Goal: Task Accomplishment & Management: Manage account settings

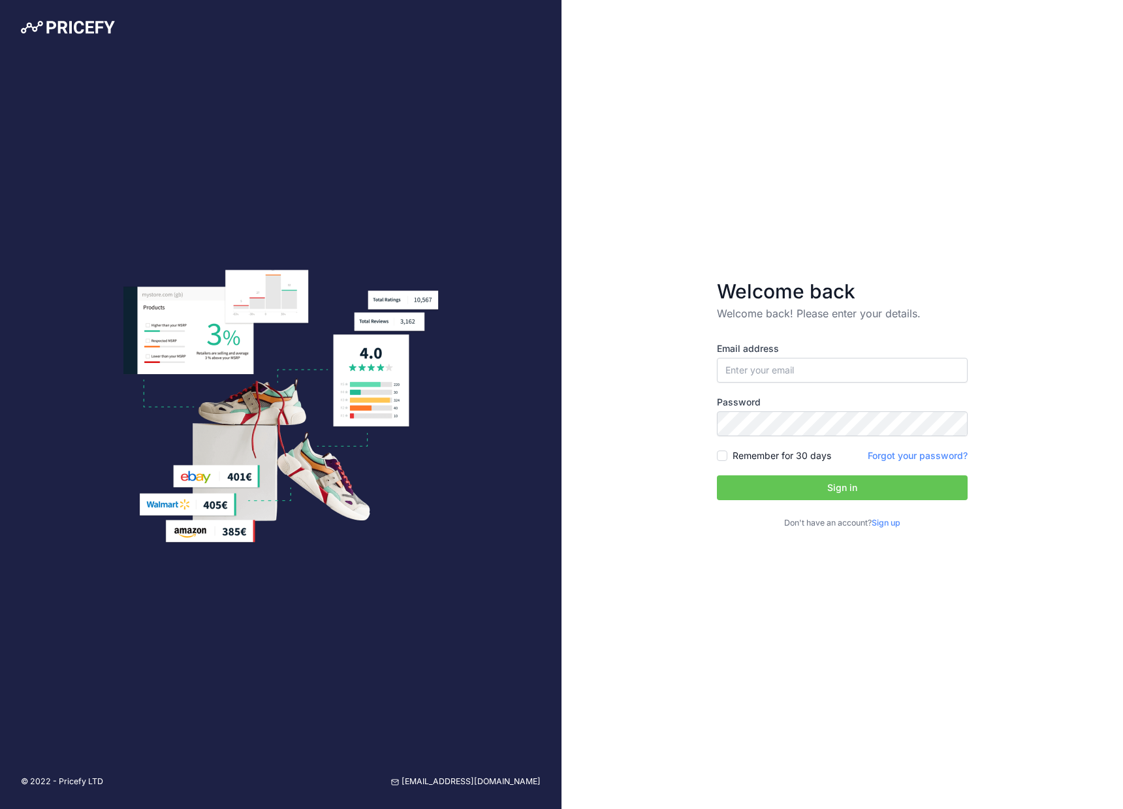
type input "[EMAIL_ADDRESS][DOMAIN_NAME]"
click at [992, 369] on div "Welcome back Welcome back! Please enter your details. Email address andrey.mona…" at bounding box center [841, 404] width 561 height 809
click at [717, 475] on button "Sign in" at bounding box center [842, 487] width 251 height 25
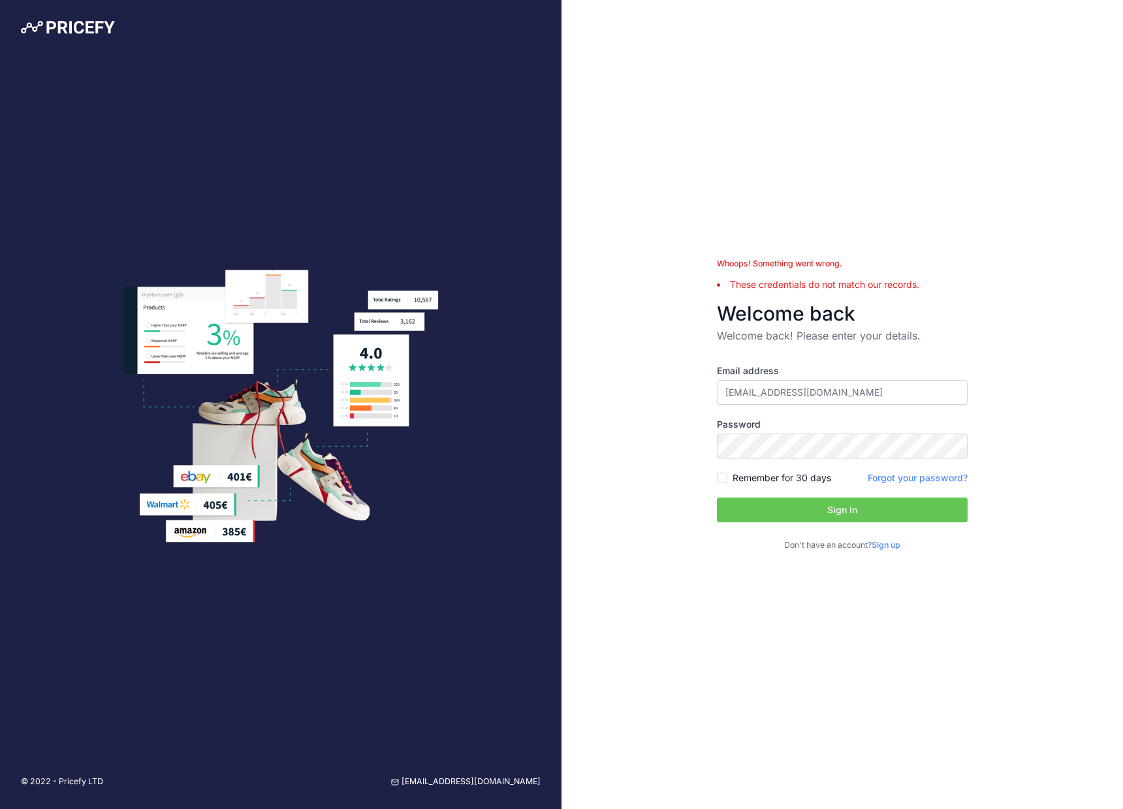
click at [913, 472] on link "Forgot your password?" at bounding box center [918, 477] width 100 height 11
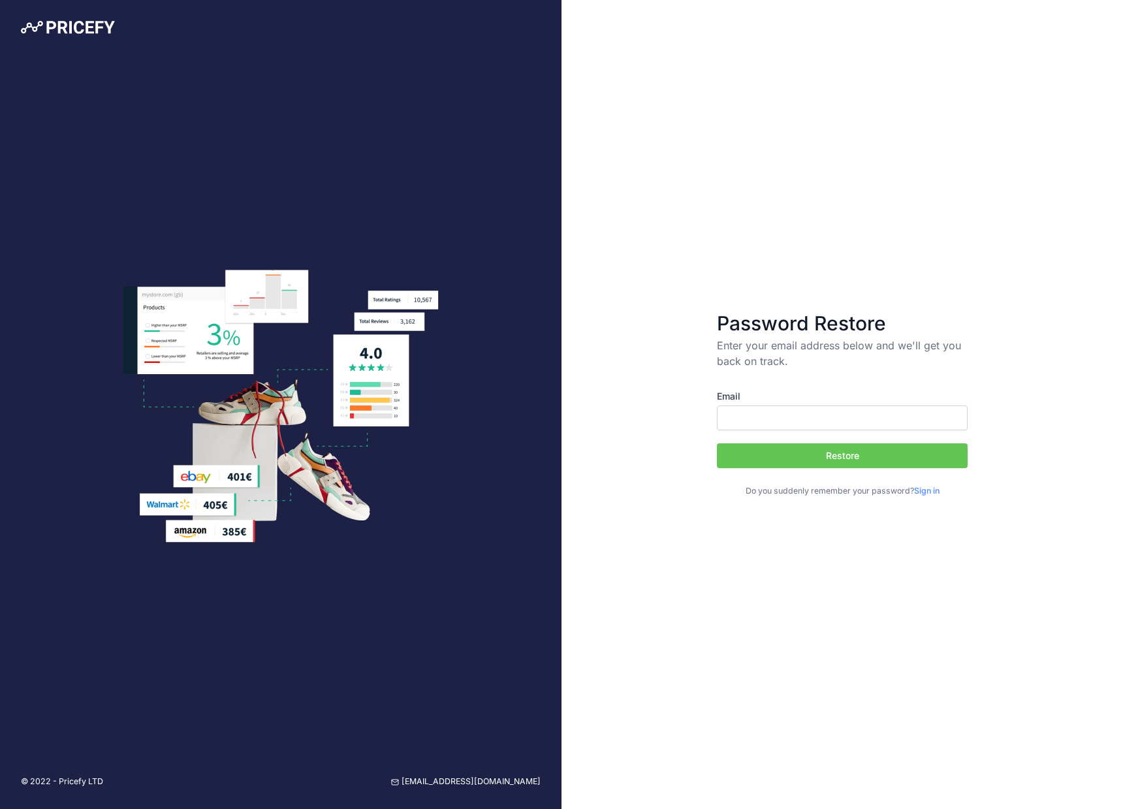
click at [876, 418] on input "Email" at bounding box center [842, 417] width 251 height 25
type input "[EMAIL_ADDRESS][DOMAIN_NAME]"
click at [894, 450] on button "Restore" at bounding box center [842, 455] width 251 height 25
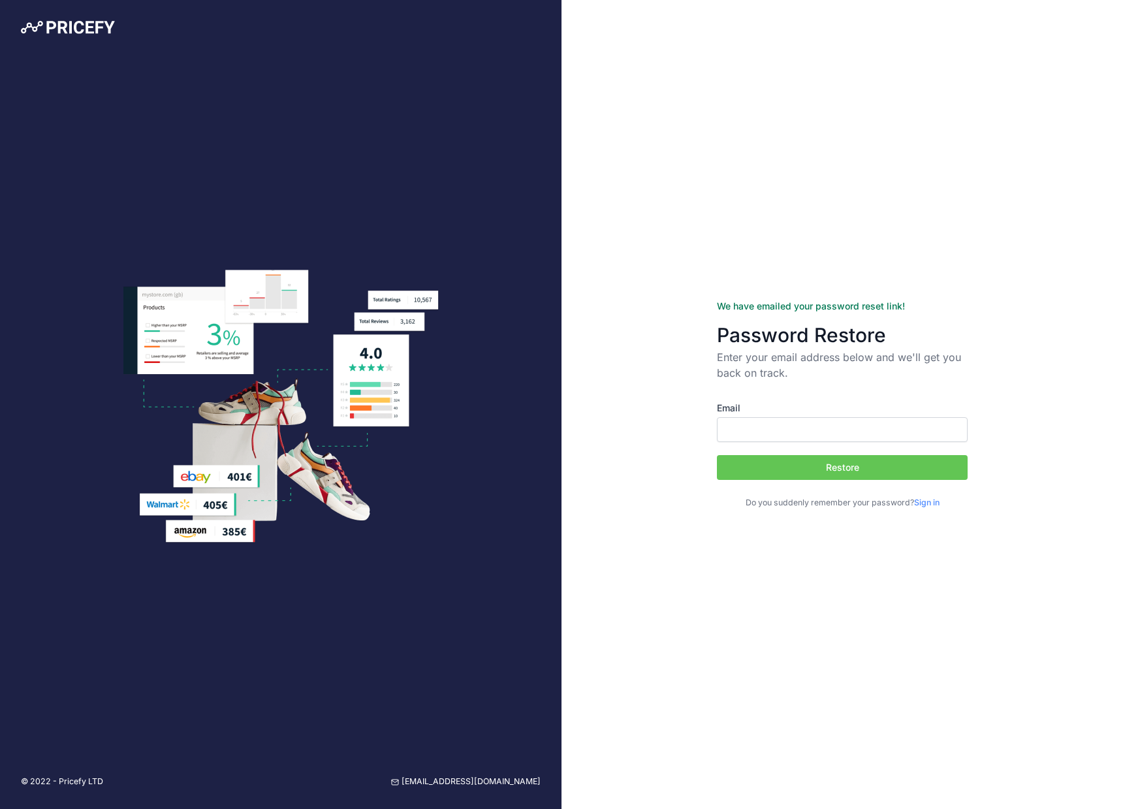
click at [864, 441] on input "Email" at bounding box center [842, 429] width 251 height 25
type input "[EMAIL_ADDRESS][DOMAIN_NAME]"
click at [894, 476] on button "Restore" at bounding box center [842, 467] width 251 height 25
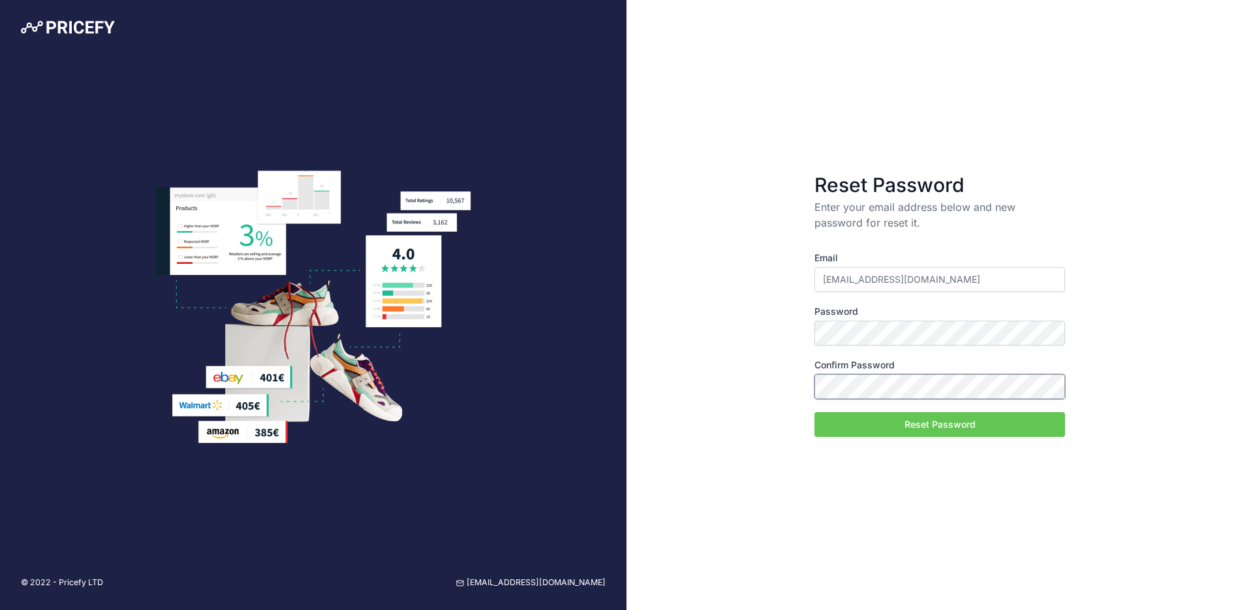
click at [815, 412] on button "Reset Password" at bounding box center [940, 424] width 251 height 25
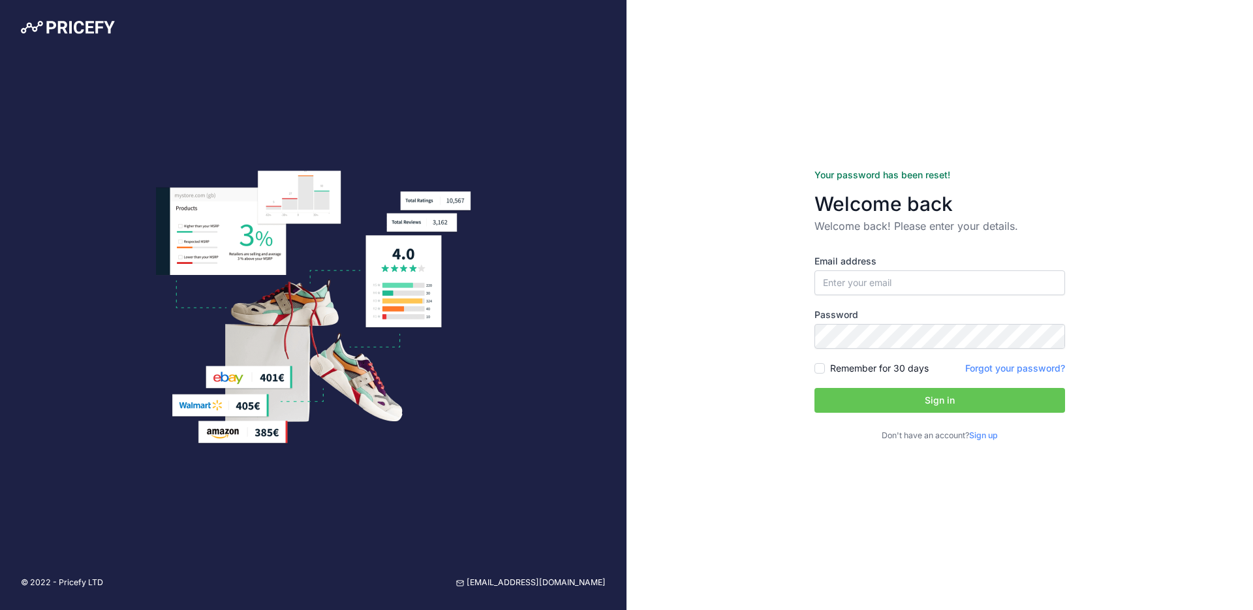
click at [987, 400] on button "Sign in" at bounding box center [940, 400] width 251 height 25
click at [921, 281] on input "email" at bounding box center [940, 282] width 251 height 25
type input "[EMAIL_ADDRESS][DOMAIN_NAME]"
click at [969, 390] on button "Sign in" at bounding box center [940, 400] width 251 height 25
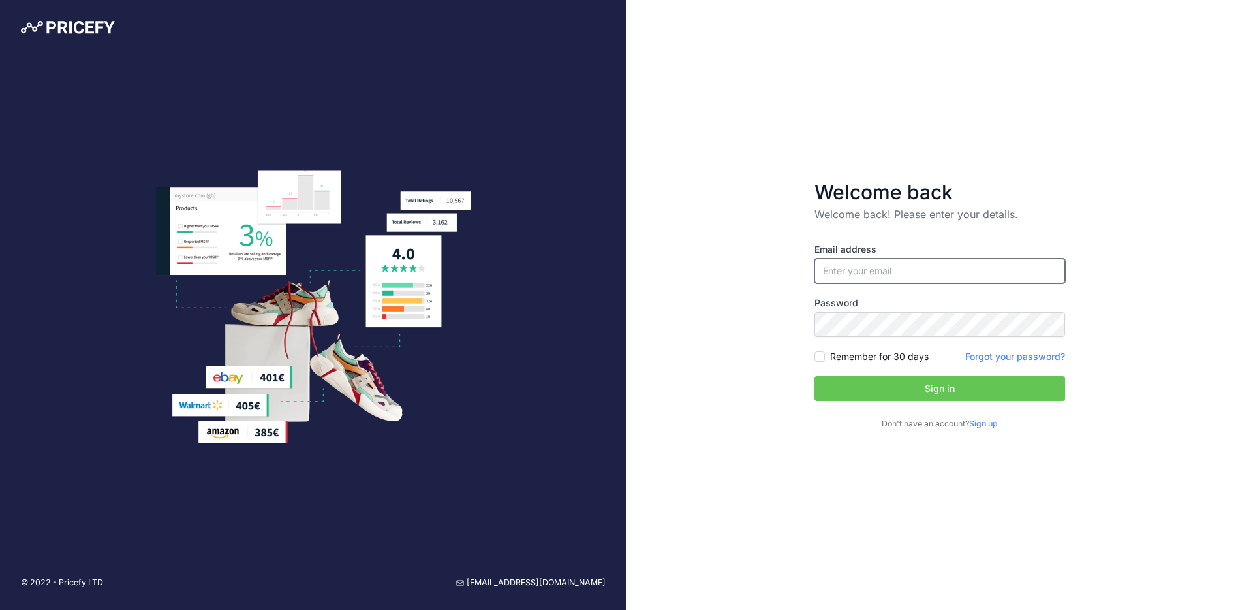
click at [988, 265] on input "email" at bounding box center [940, 271] width 251 height 25
type input "[EMAIL_ADDRESS][DOMAIN_NAME]"
click at [829, 356] on div "Remember for 30 days" at bounding box center [872, 356] width 114 height 13
click at [822, 360] on input "Remember for 30 days" at bounding box center [820, 356] width 10 height 10
checkbox input "true"
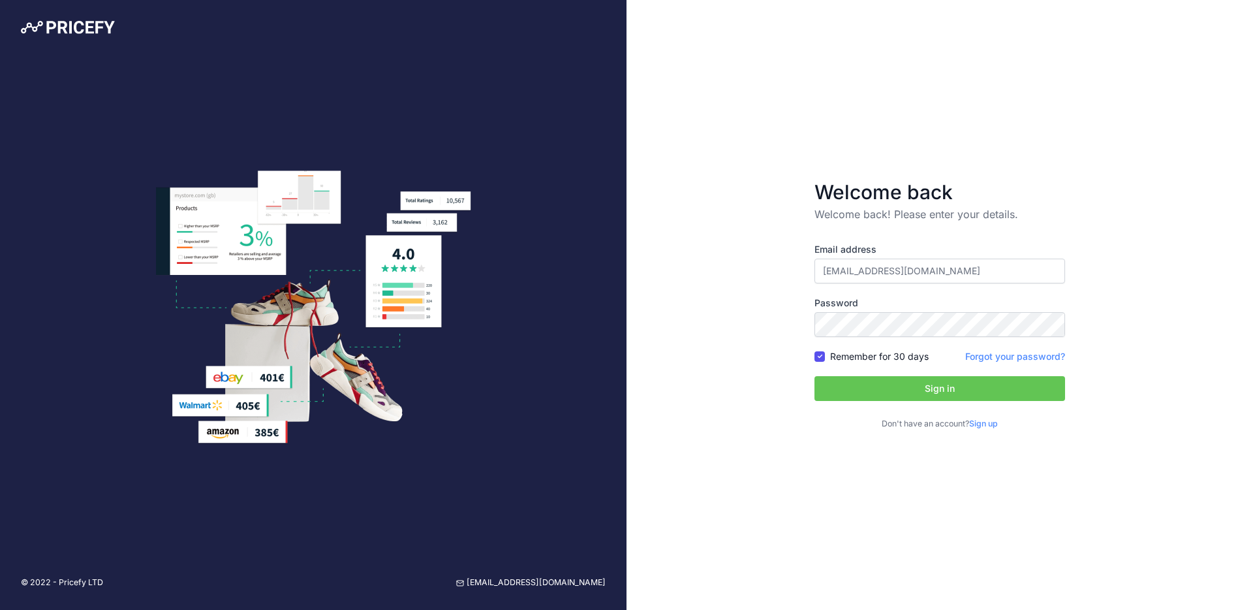
click at [865, 377] on button "Sign in" at bounding box center [940, 388] width 251 height 25
click at [1015, 384] on button "Sign in" at bounding box center [940, 388] width 251 height 25
click at [942, 261] on input "email" at bounding box center [940, 271] width 251 height 25
type input "[EMAIL_ADDRESS][DOMAIN_NAME]"
click at [997, 354] on link "Forgot your password?" at bounding box center [1015, 356] width 100 height 11
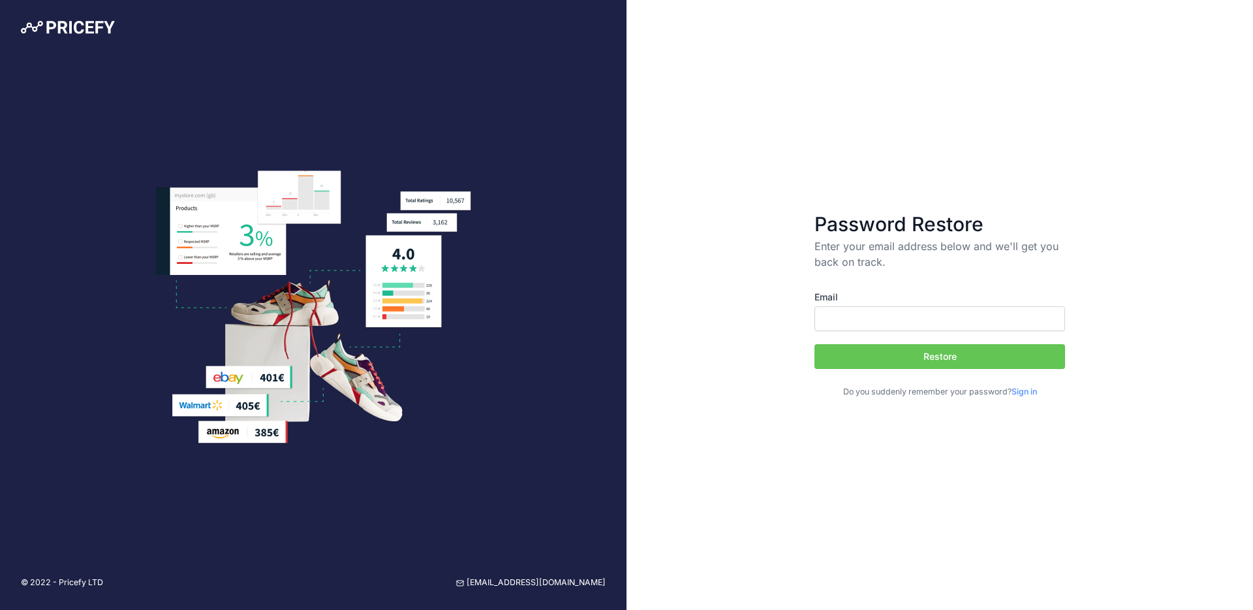
click at [903, 310] on input "Email" at bounding box center [940, 318] width 251 height 25
type input "[EMAIL_ADDRESS][DOMAIN_NAME]"
click at [960, 356] on button "Restore" at bounding box center [940, 356] width 251 height 25
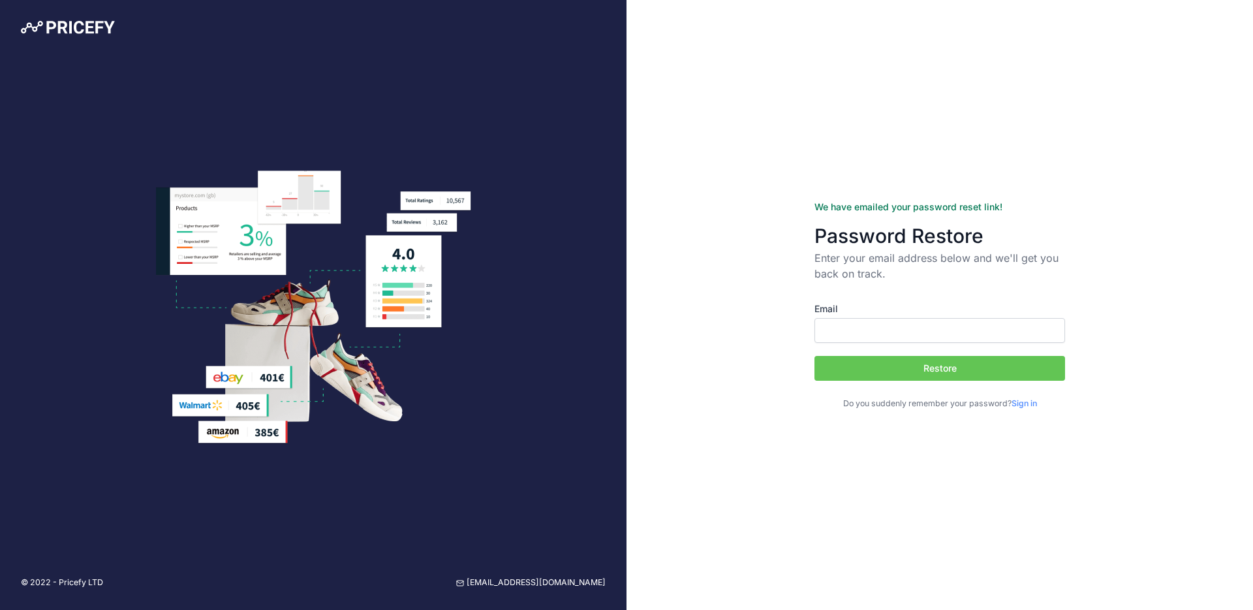
click at [59, 24] on img at bounding box center [68, 27] width 94 height 13
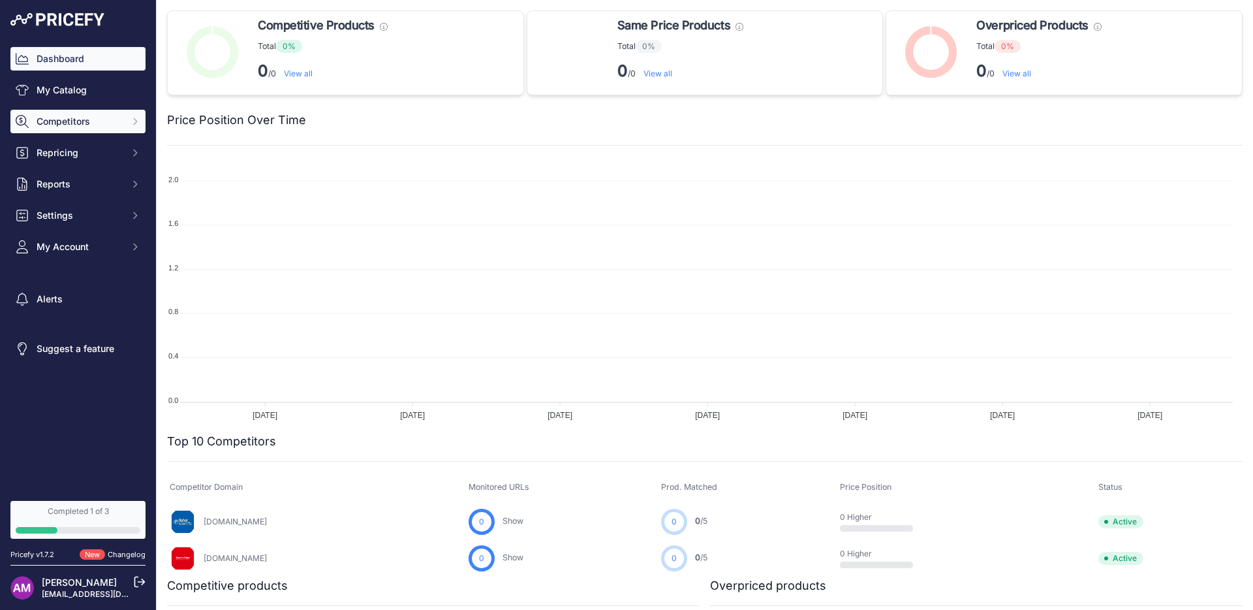
click at [123, 125] on button "Competitors" at bounding box center [77, 122] width 135 height 24
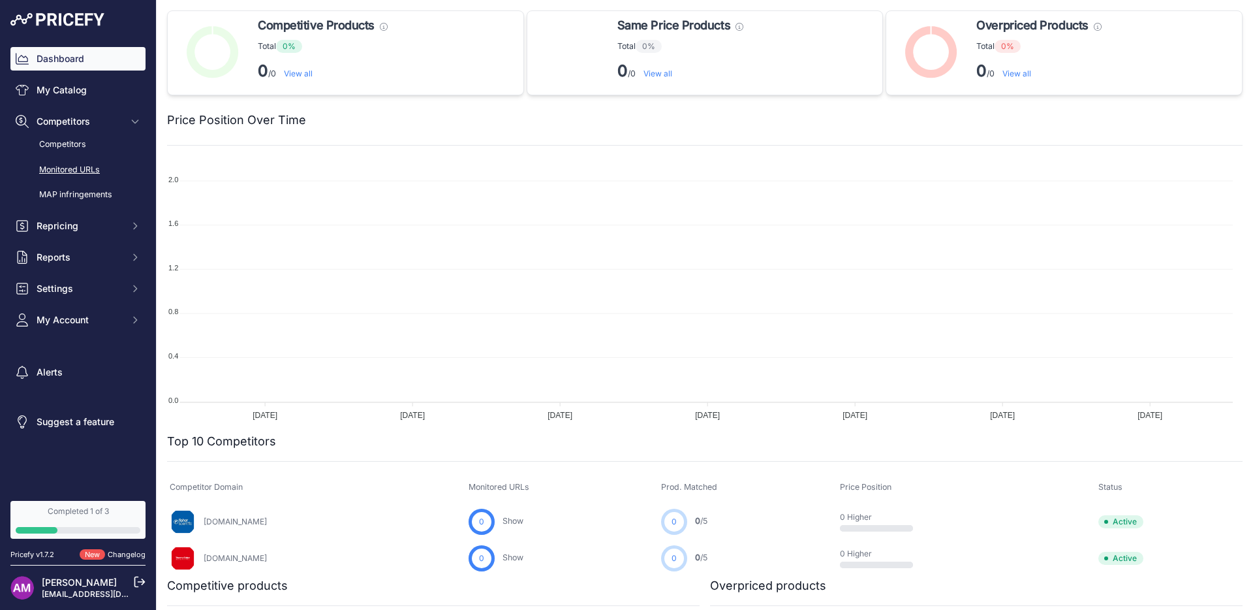
click at [96, 174] on link "Monitored URLs" at bounding box center [77, 170] width 135 height 23
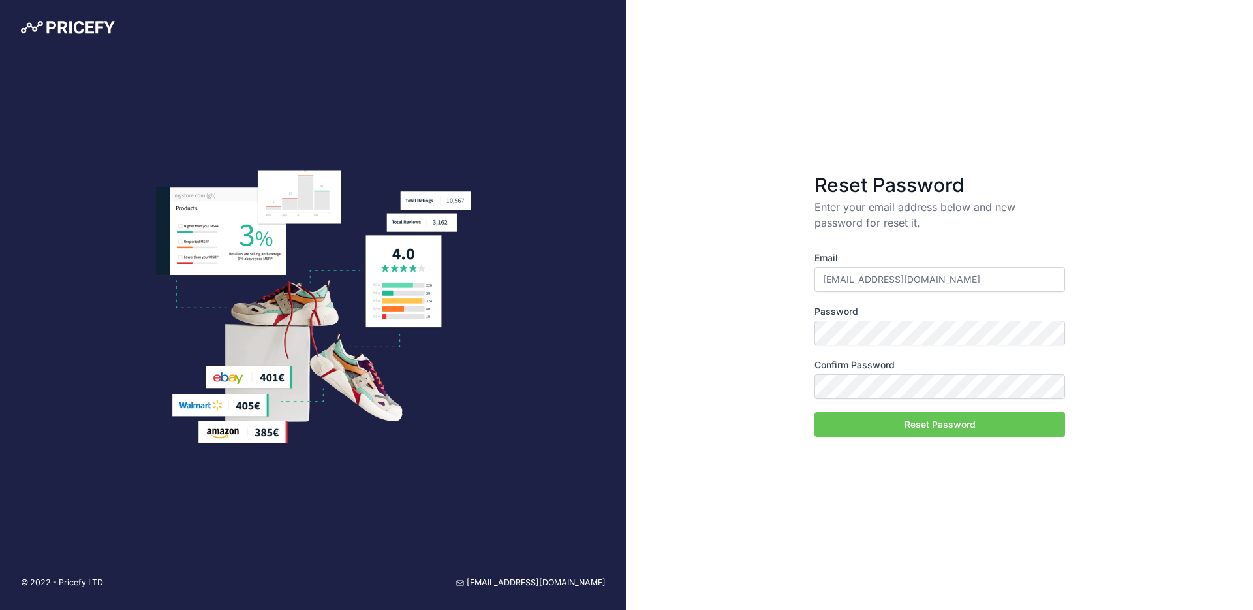
click at [963, 423] on button "Reset Password" at bounding box center [940, 424] width 251 height 25
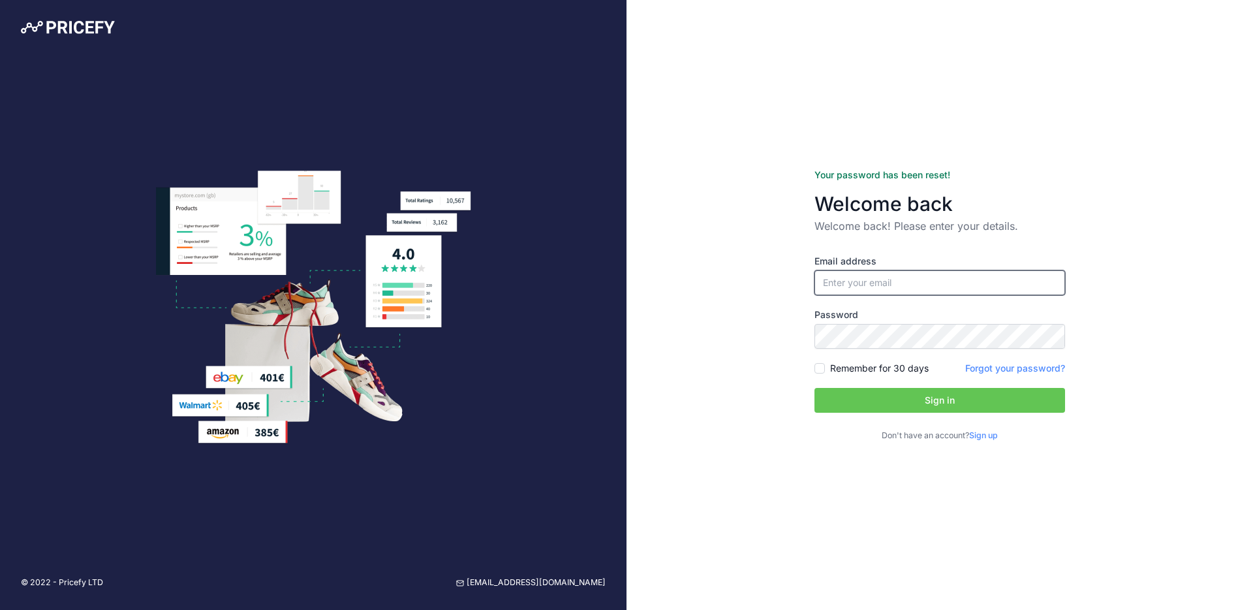
click at [908, 285] on input "email" at bounding box center [940, 282] width 251 height 25
click at [958, 322] on div "Password" at bounding box center [940, 328] width 251 height 40
click at [944, 282] on input "[PERSON_NAME][EMAIL_ADDRESS][DOMAIN_NAME]" at bounding box center [940, 282] width 251 height 25
type input "[EMAIL_ADDRESS][DOMAIN_NAME]"
click at [888, 319] on label "Password" at bounding box center [940, 314] width 251 height 13
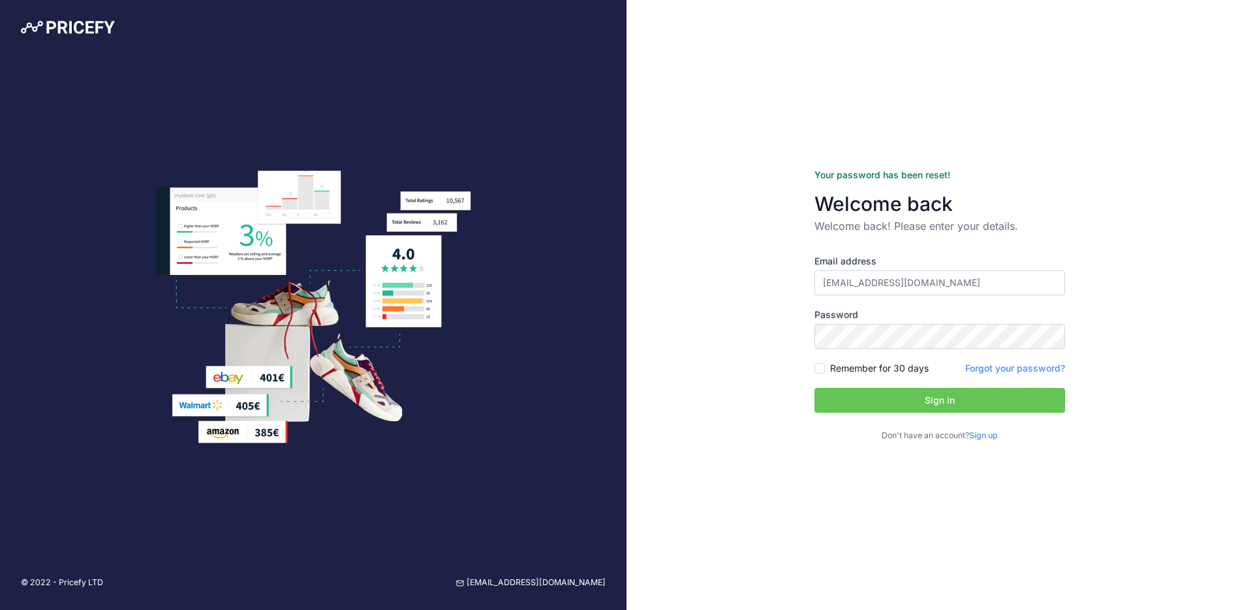
click at [879, 394] on button "Sign in" at bounding box center [940, 400] width 251 height 25
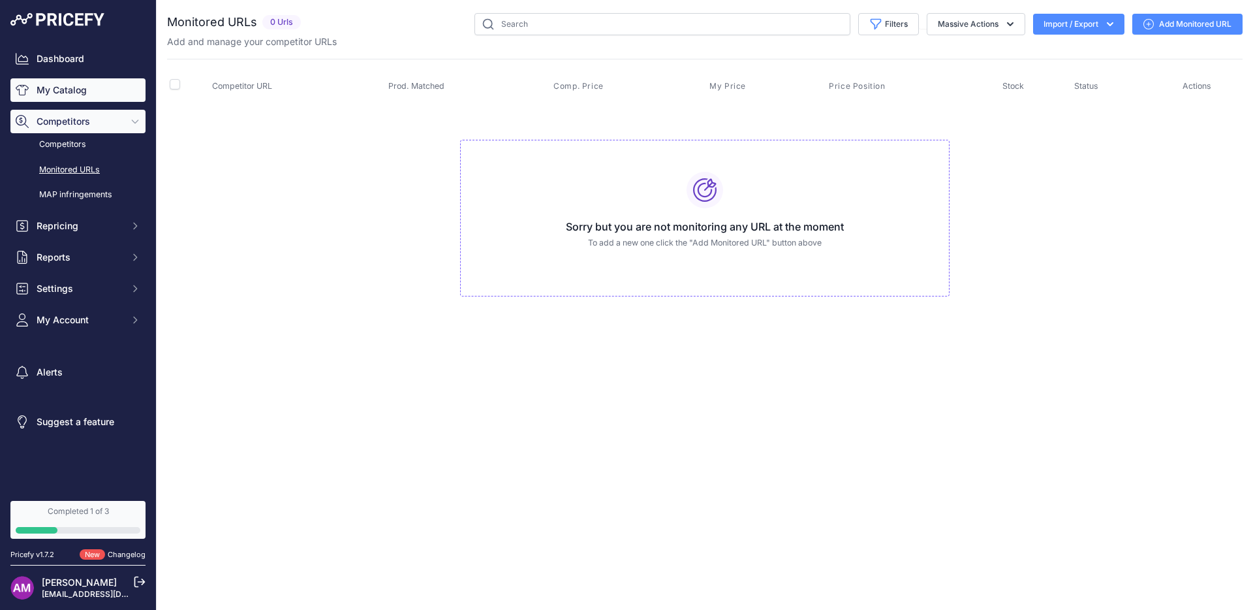
click at [58, 85] on link "My Catalog" at bounding box center [77, 90] width 135 height 24
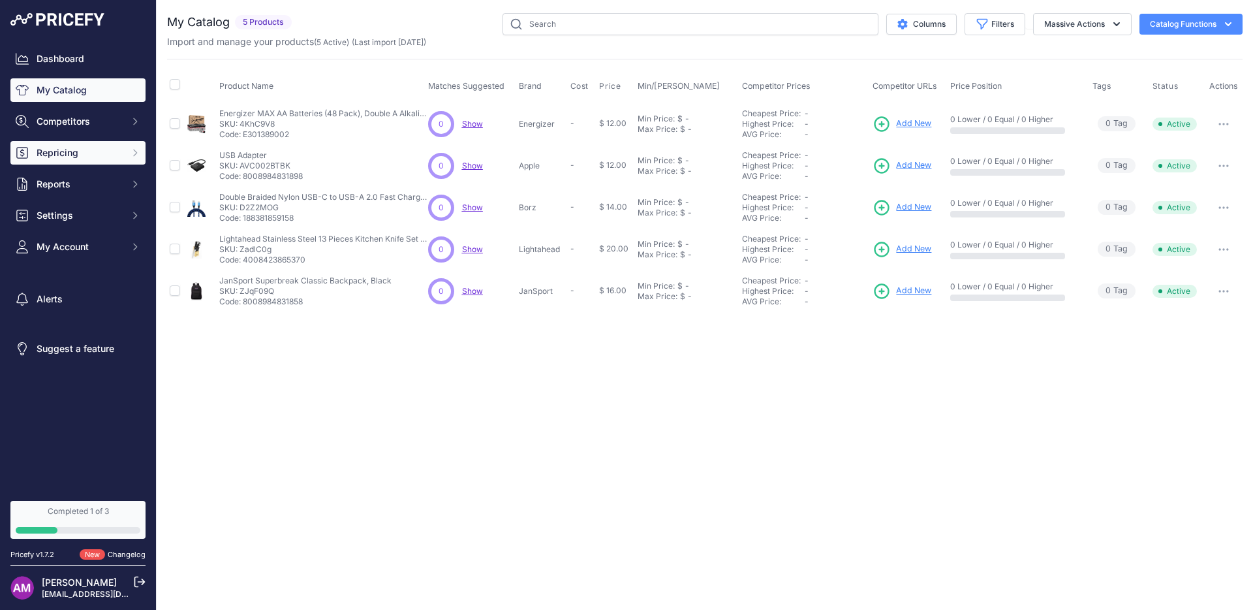
click at [140, 149] on button "Repricing" at bounding box center [77, 153] width 135 height 24
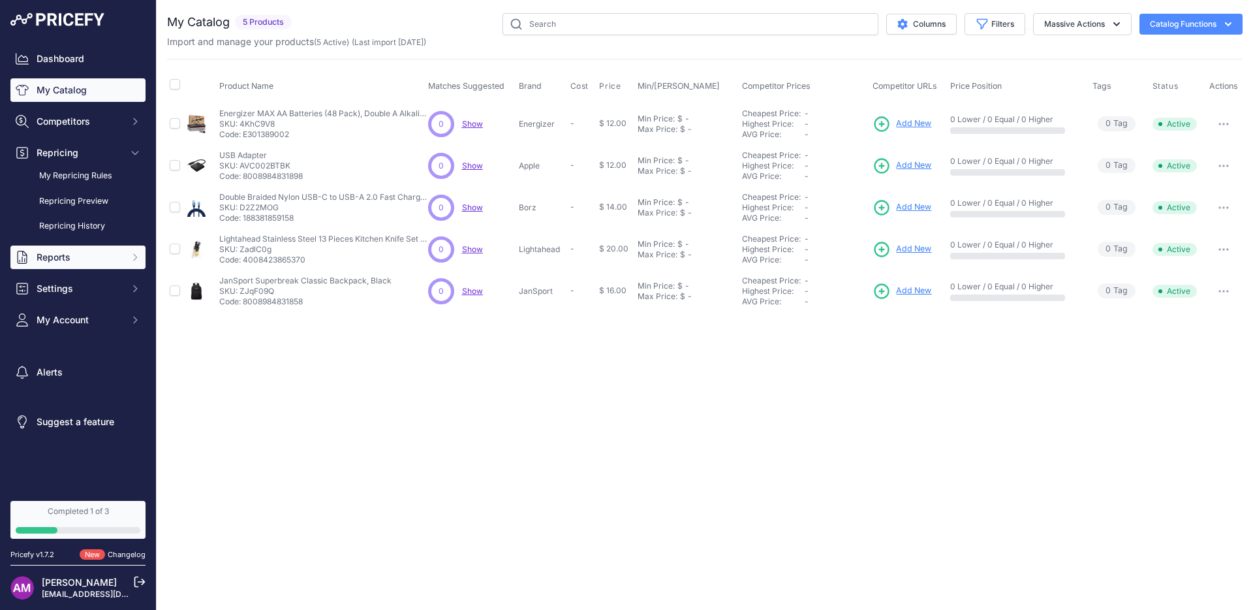
click at [134, 257] on icon "Sidebar" at bounding box center [135, 257] width 10 height 10
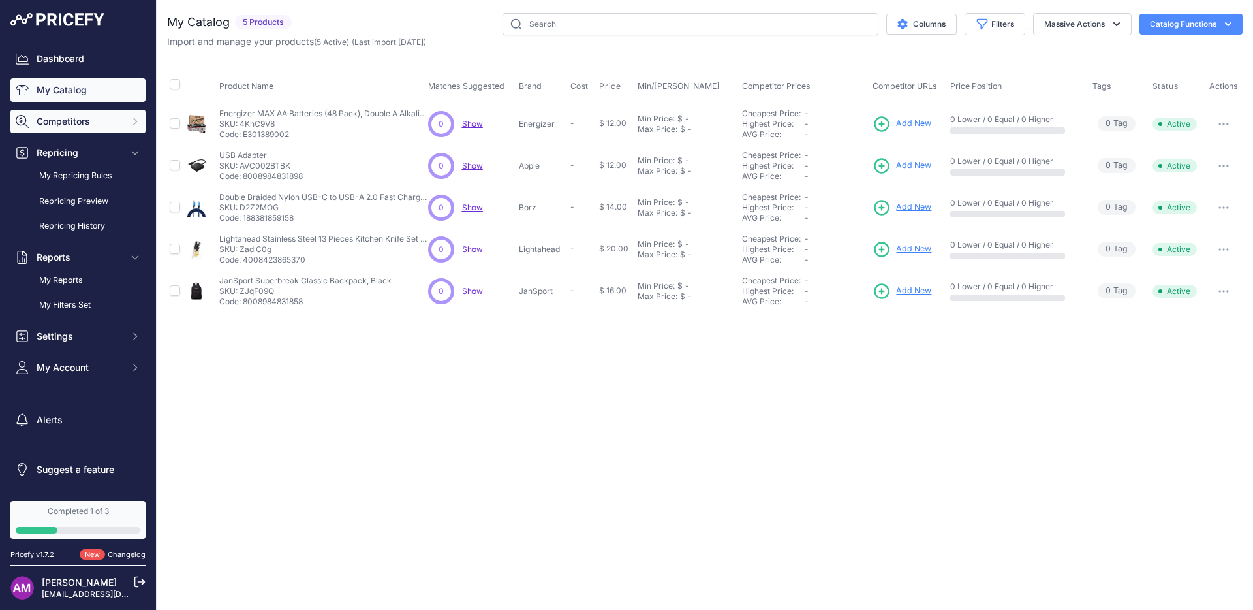
click at [140, 118] on icon "Sidebar" at bounding box center [135, 121] width 10 height 10
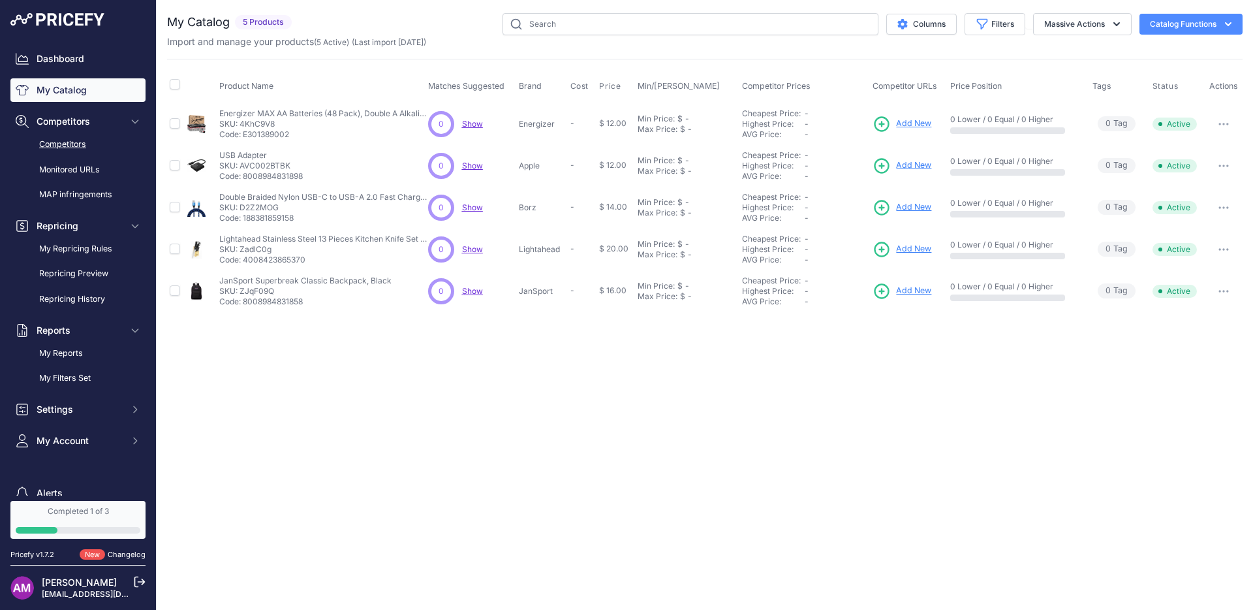
click at [97, 142] on link "Competitors" at bounding box center [77, 144] width 135 height 23
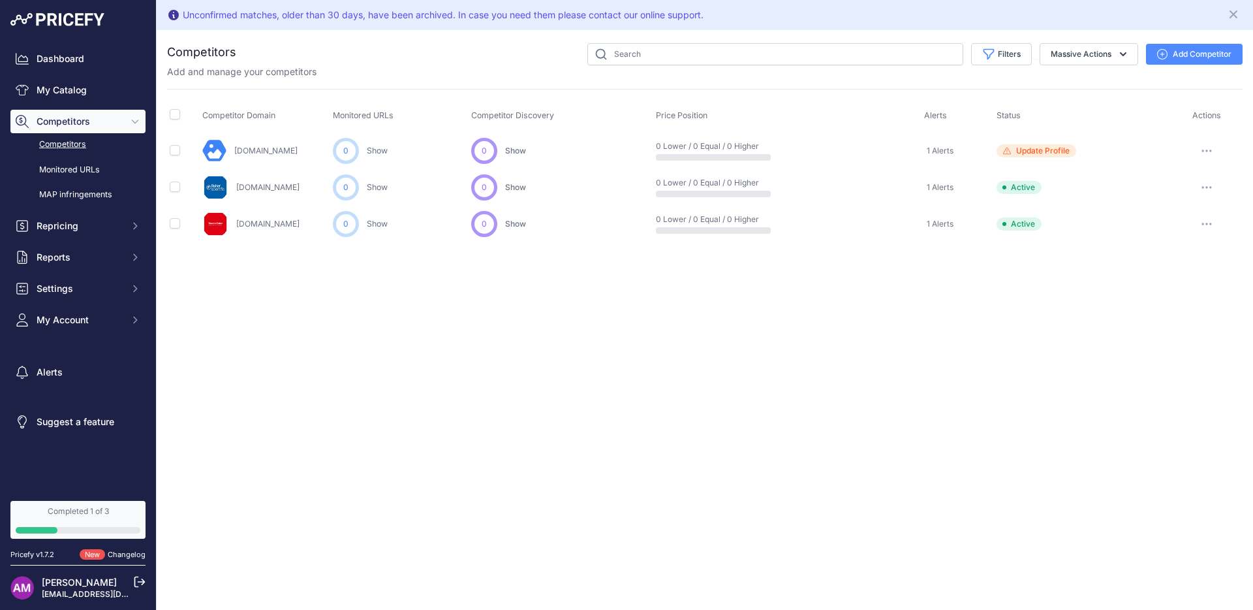
click at [265, 219] on link "[DOMAIN_NAME]" at bounding box center [267, 224] width 63 height 10
click at [952, 221] on span "1 Alerts" at bounding box center [940, 224] width 27 height 10
click at [114, 169] on link "Monitored URLs" at bounding box center [77, 170] width 135 height 23
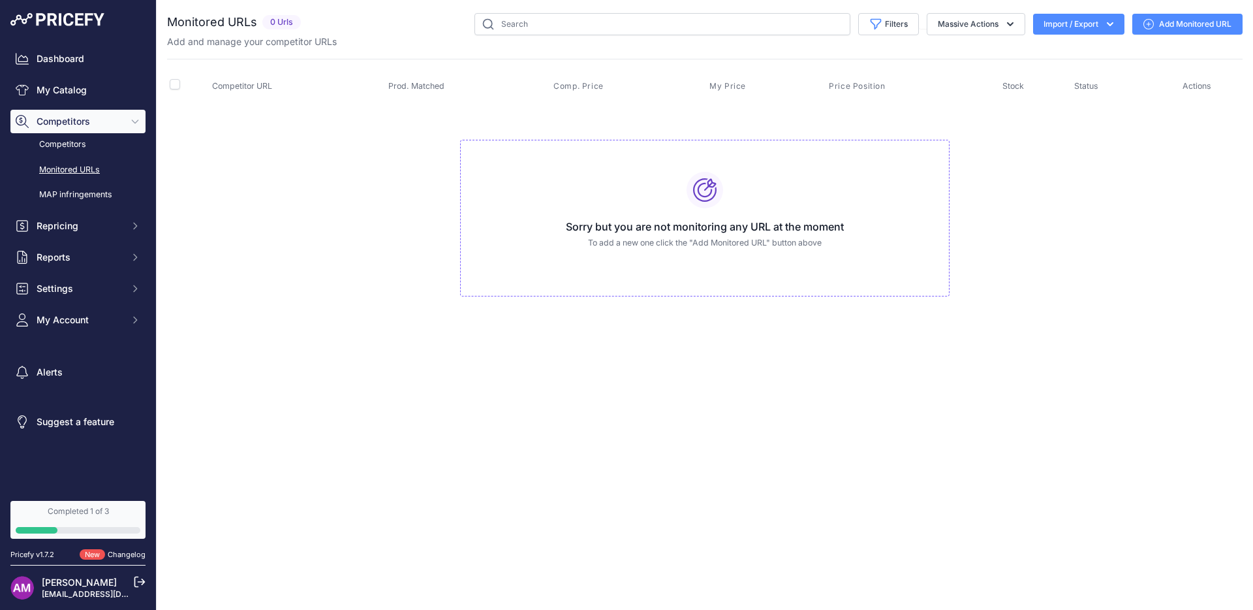
drag, startPoint x: 1171, startPoint y: 25, endPoint x: 1161, endPoint y: 22, distance: 10.8
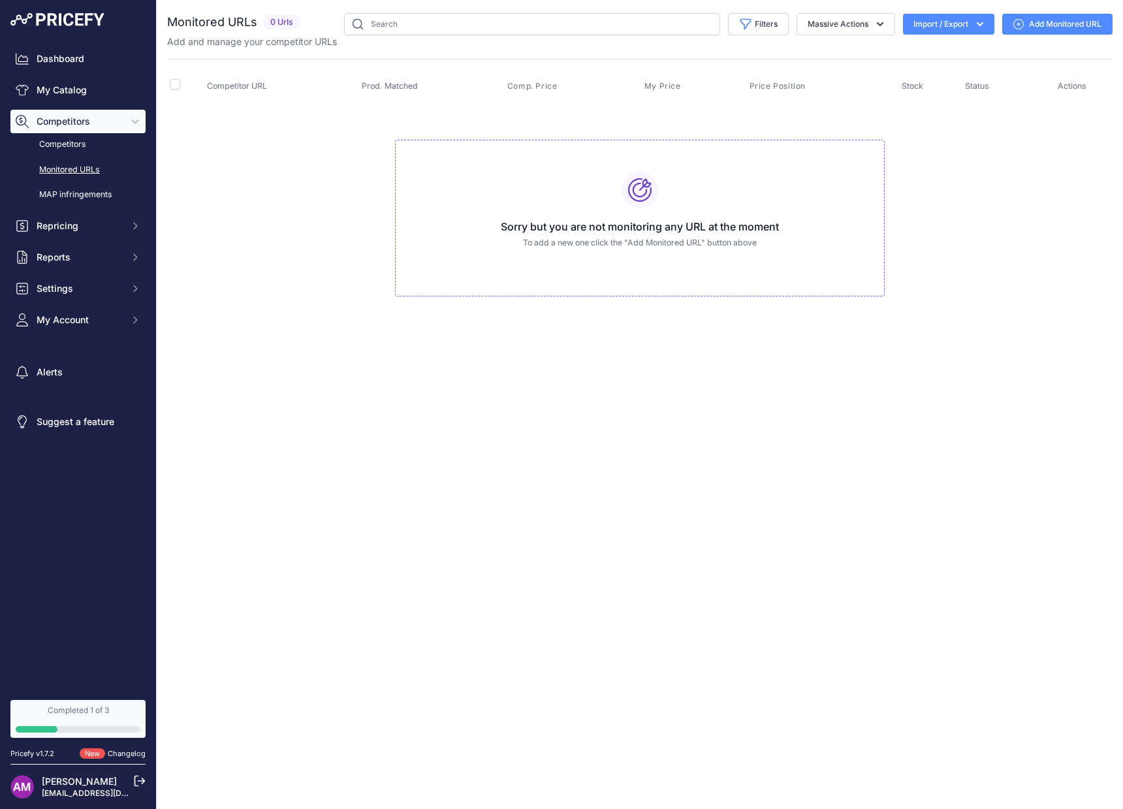
click at [1045, 25] on link "Add Monitored URL" at bounding box center [1057, 24] width 110 height 21
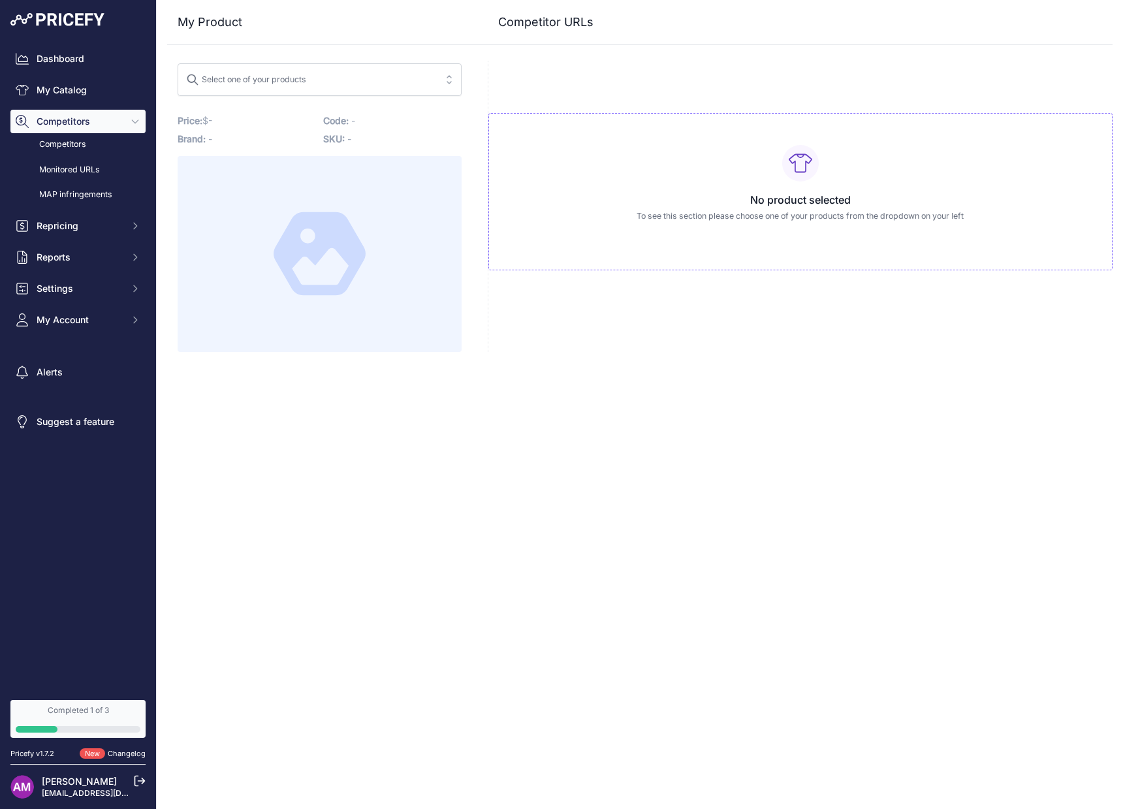
click at [353, 84] on span "Select one of your products" at bounding box center [310, 79] width 249 height 21
click at [326, 80] on input "search" at bounding box center [310, 79] width 249 height 21
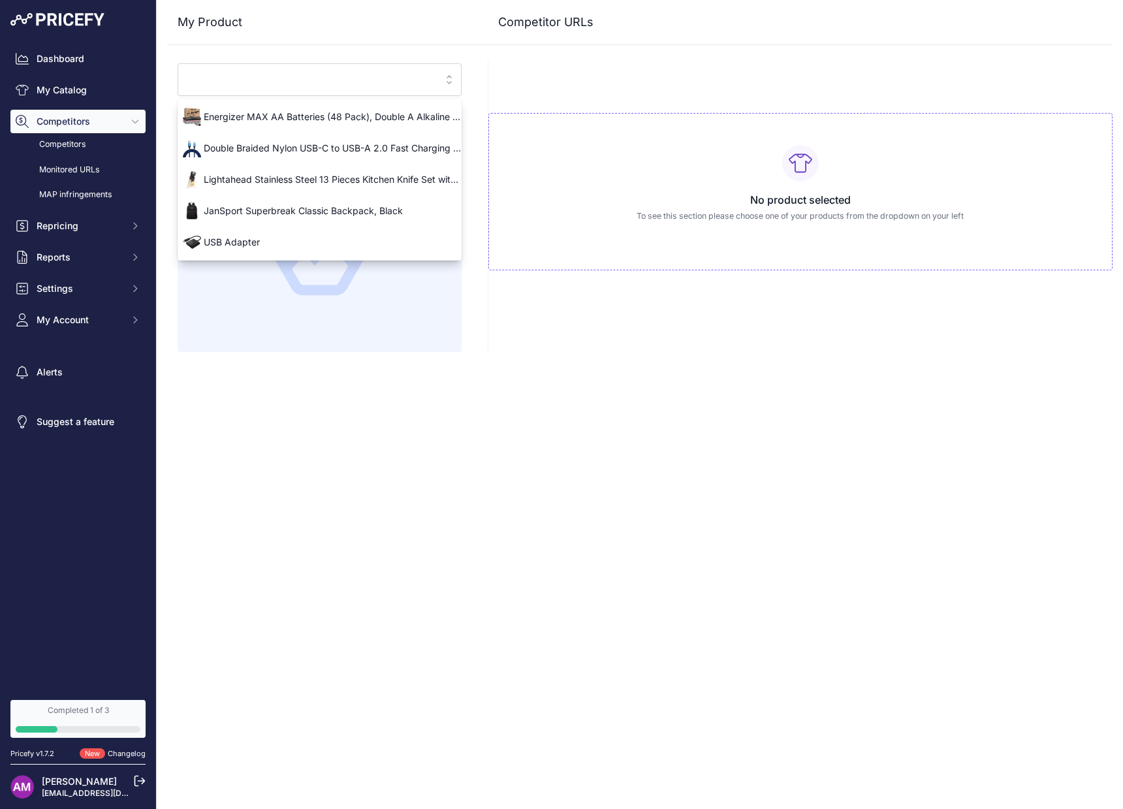
drag, startPoint x: 376, startPoint y: 384, endPoint x: 295, endPoint y: 306, distance: 112.2
click at [369, 375] on div "Close My Product Competitor URLs" at bounding box center [640, 404] width 966 height 809
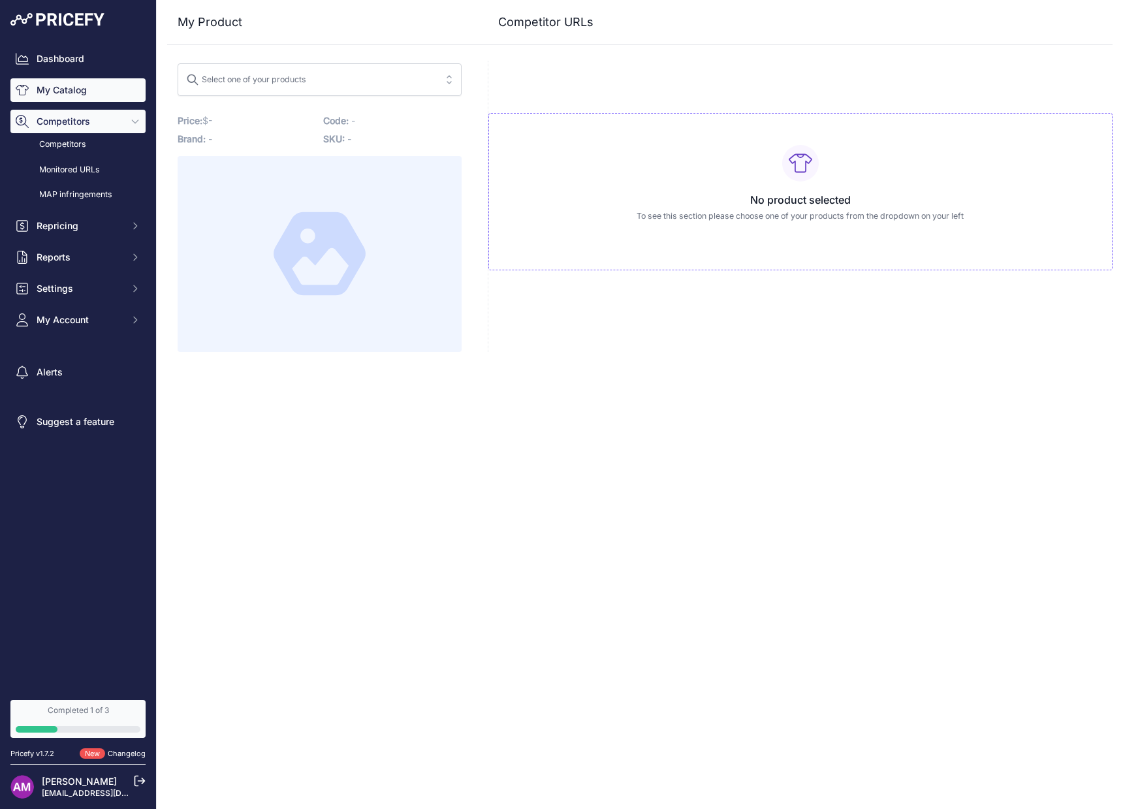
click at [71, 91] on link "My Catalog" at bounding box center [77, 90] width 135 height 24
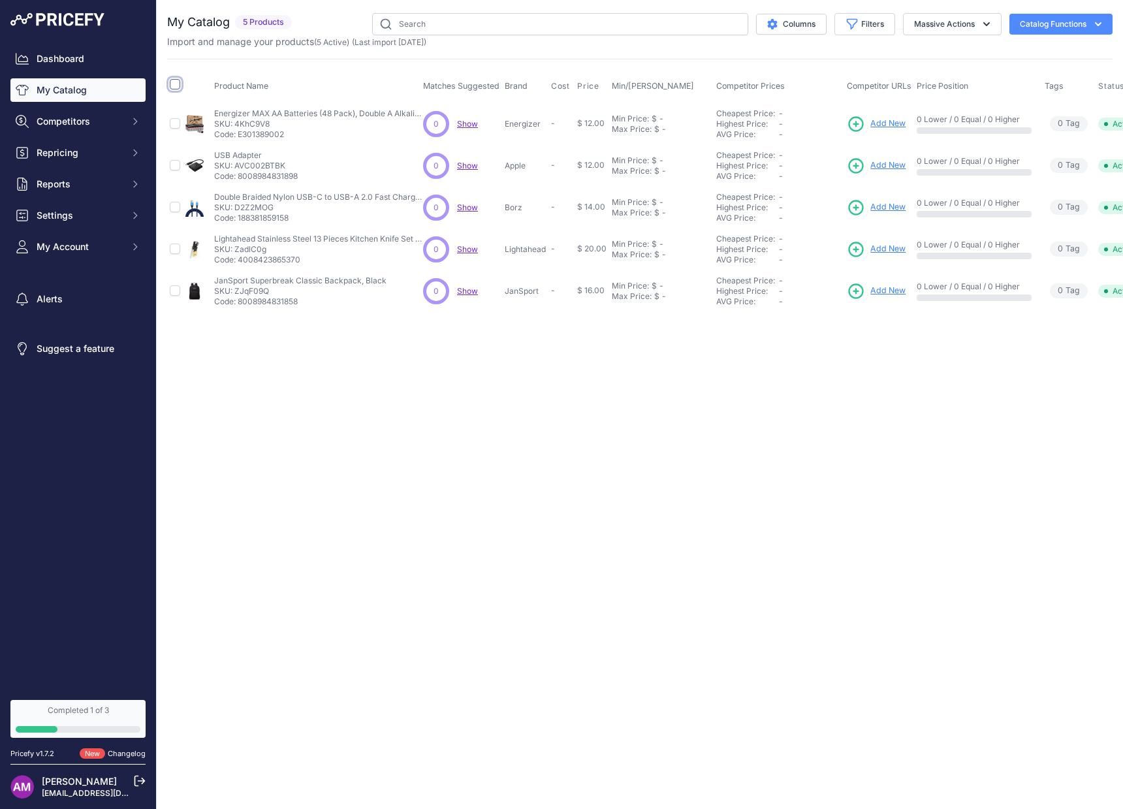
click at [172, 87] on input "checkbox" at bounding box center [175, 84] width 10 height 10
checkbox input "true"
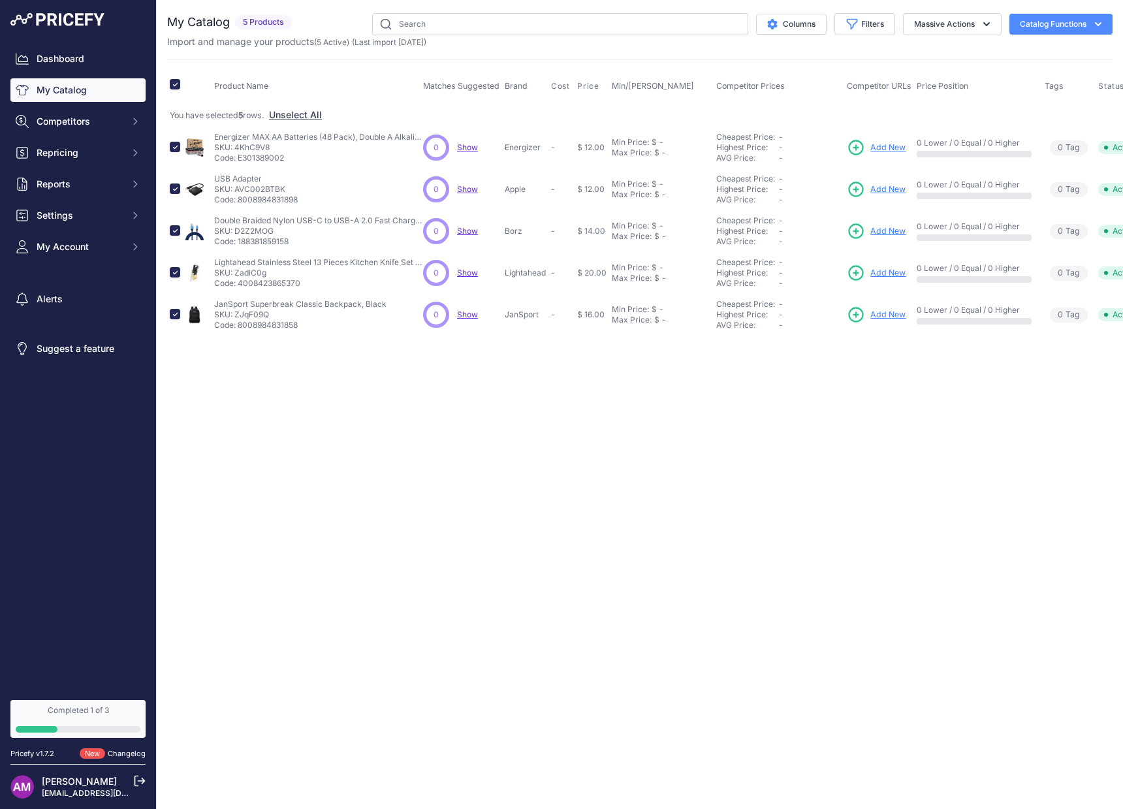
click at [174, 120] on div "You have selected 5 rows. Unselect All" at bounding box center [673, 115] width 1007 height 14
click at [947, 19] on button "Massive Actions" at bounding box center [952, 24] width 99 height 22
click at [945, 99] on button "Delete" at bounding box center [949, 102] width 104 height 24
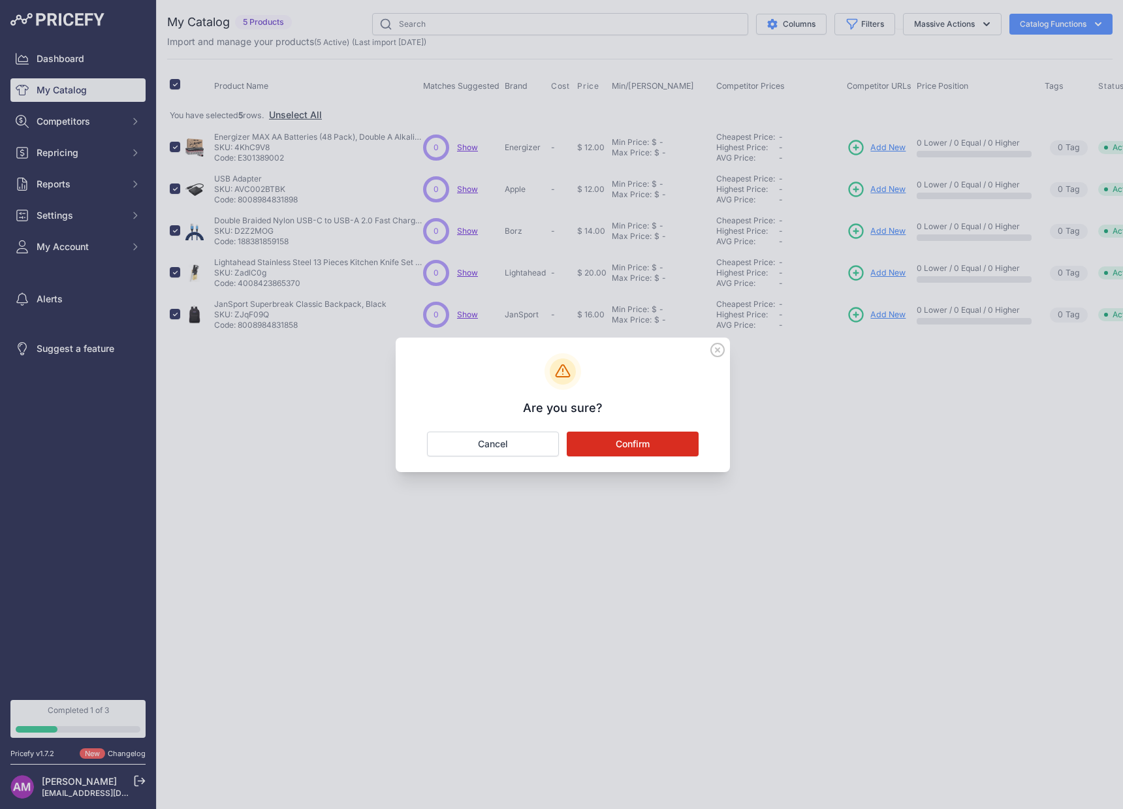
click at [643, 445] on button "Confirm" at bounding box center [633, 443] width 132 height 25
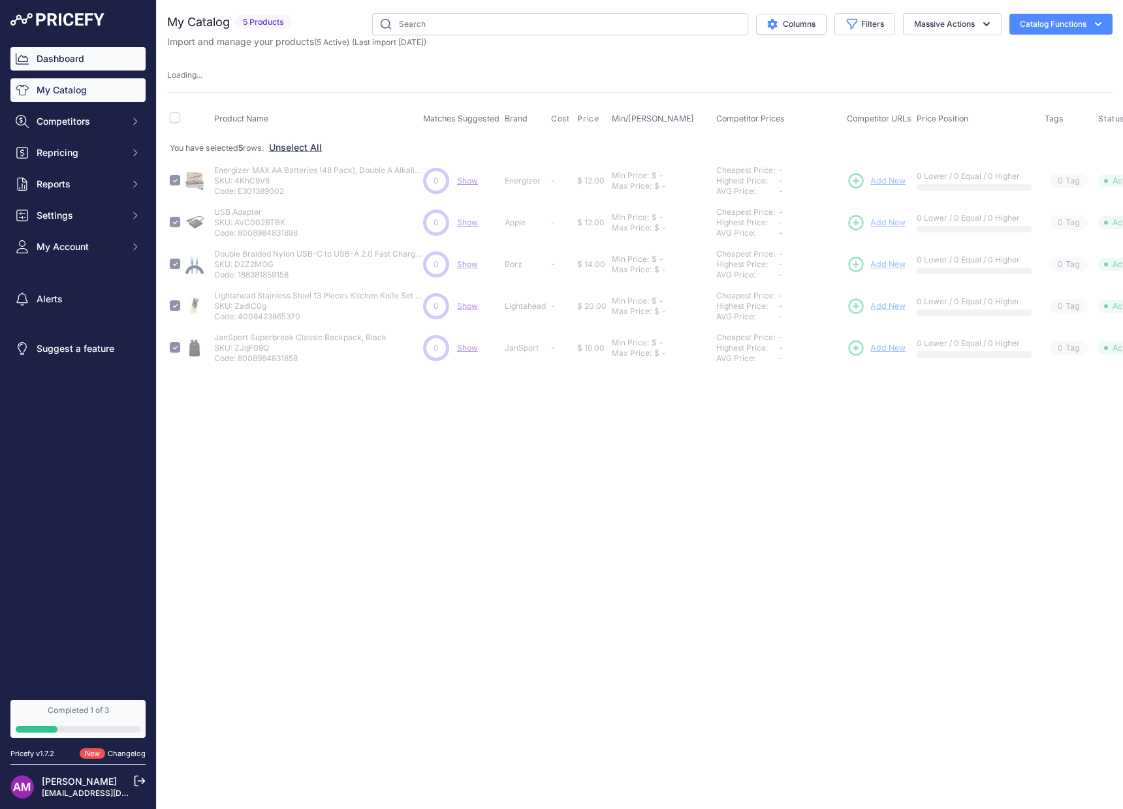
checkbox input "false"
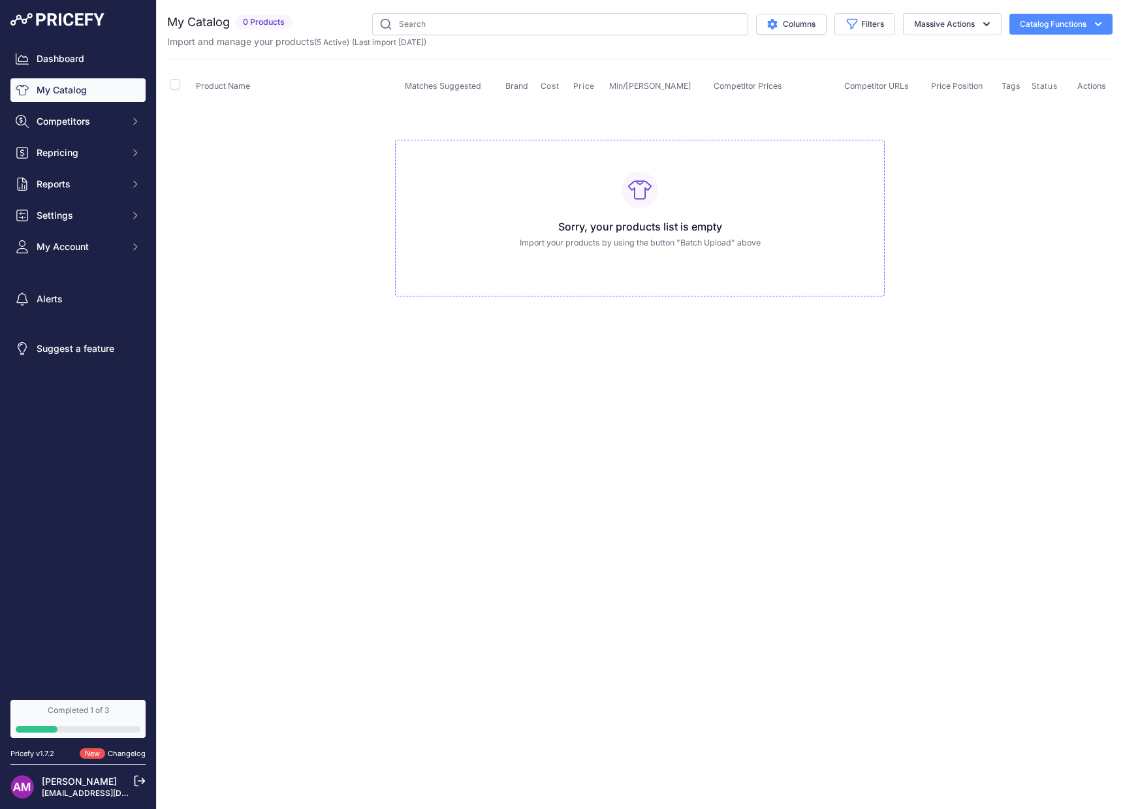
click at [1044, 28] on button "Catalog Functions" at bounding box center [1060, 24] width 103 height 21
drag, startPoint x: 340, startPoint y: 150, endPoint x: 362, endPoint y: 144, distance: 23.1
click at [341, 150] on td "Sorry, your products list is empty Import your products by using the button "Ba…" at bounding box center [639, 212] width 945 height 220
click at [958, 16] on button "Massive Actions" at bounding box center [952, 24] width 99 height 22
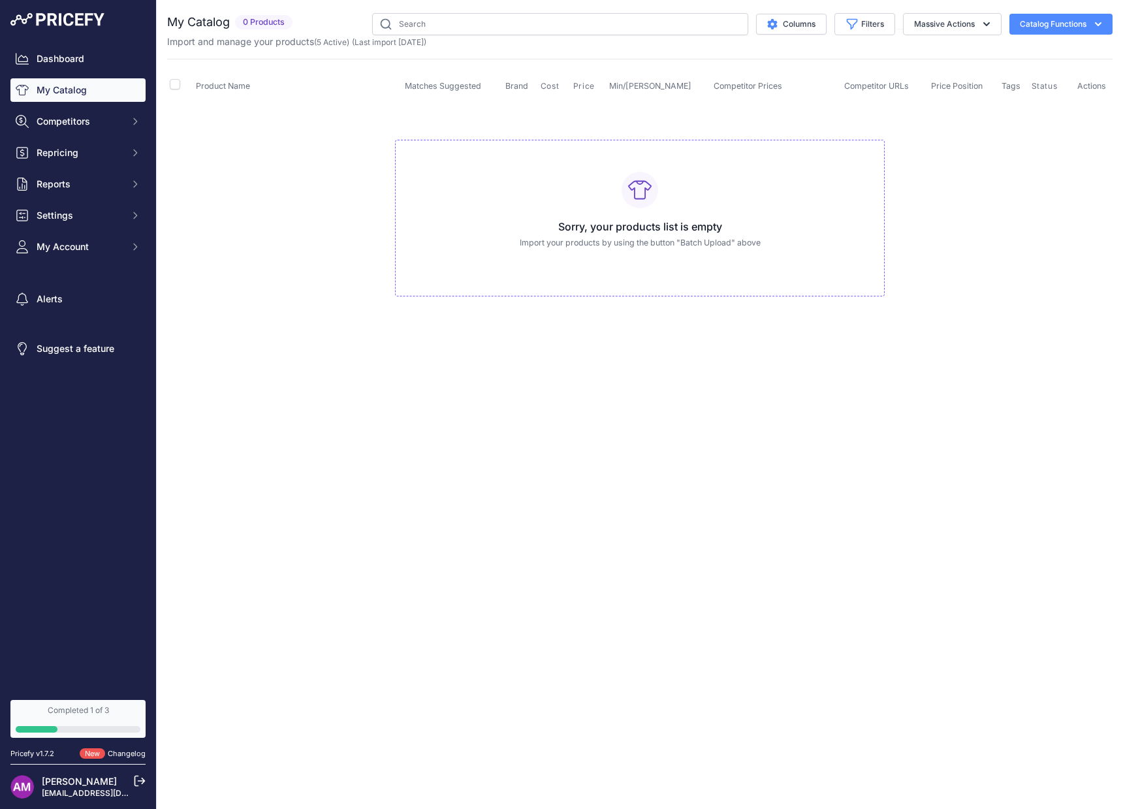
click at [671, 212] on div "Sorry, your products list is empty Import your products by using the button "Ba…" at bounding box center [640, 218] width 490 height 157
click at [1067, 29] on button "Catalog Functions" at bounding box center [1060, 24] width 103 height 21
click at [1024, 100] on link "Batch Upload" at bounding box center [1038, 99] width 146 height 24
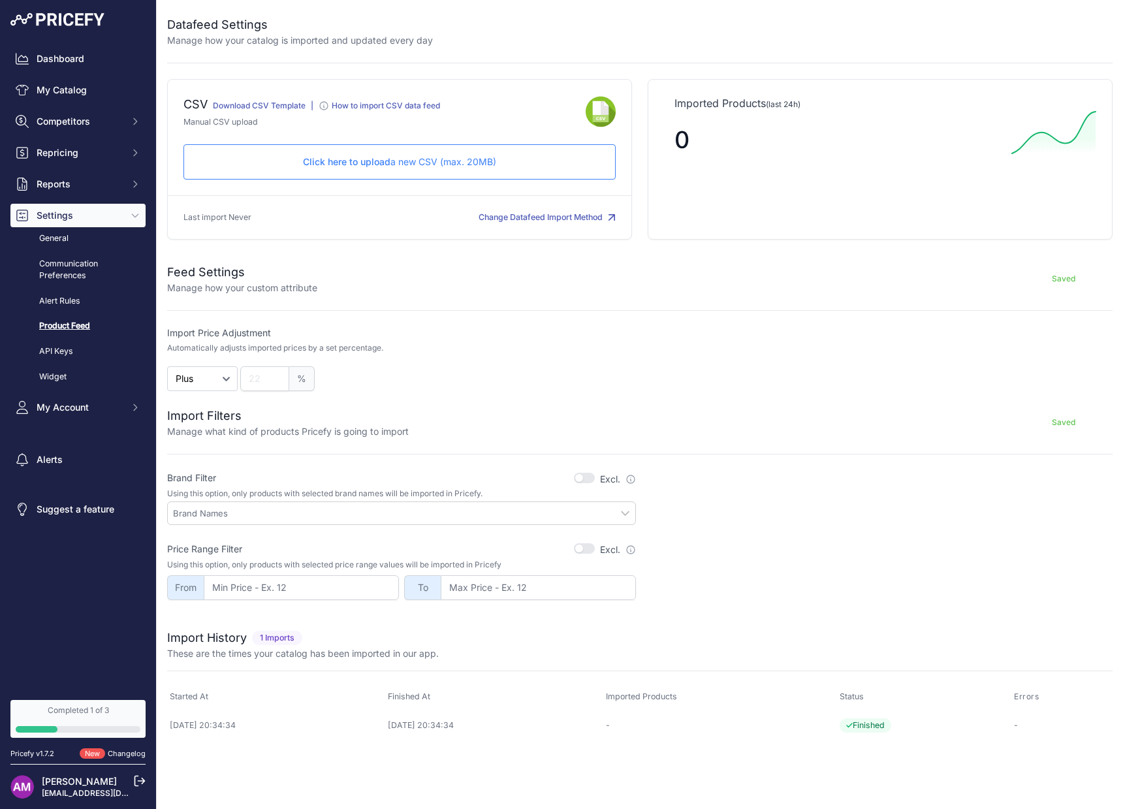
click at [262, 104] on link "Download CSV Template" at bounding box center [259, 106] width 93 height 10
click at [347, 168] on p "Click here to upload a new CSV (max. 20MB)" at bounding box center [400, 161] width 410 height 13
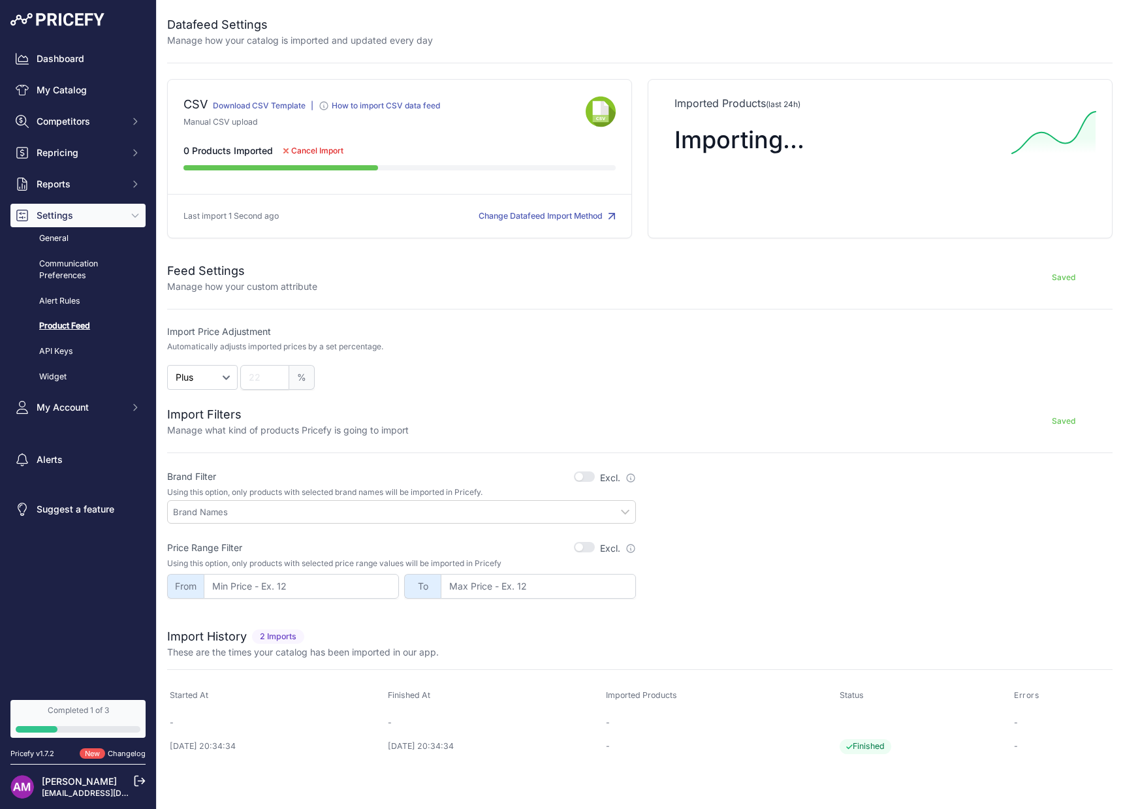
click at [308, 150] on span "Cancel Import" at bounding box center [317, 151] width 52 height 10
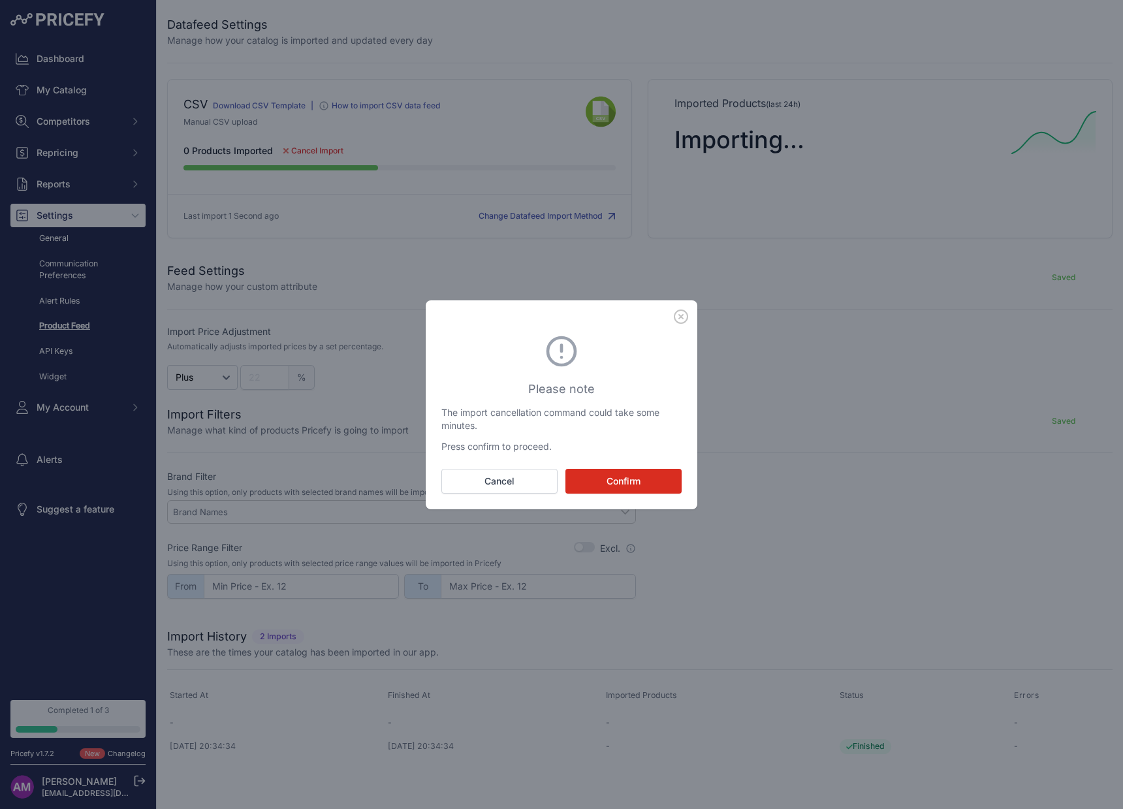
click at [609, 480] on button "Confirm" at bounding box center [623, 481] width 116 height 25
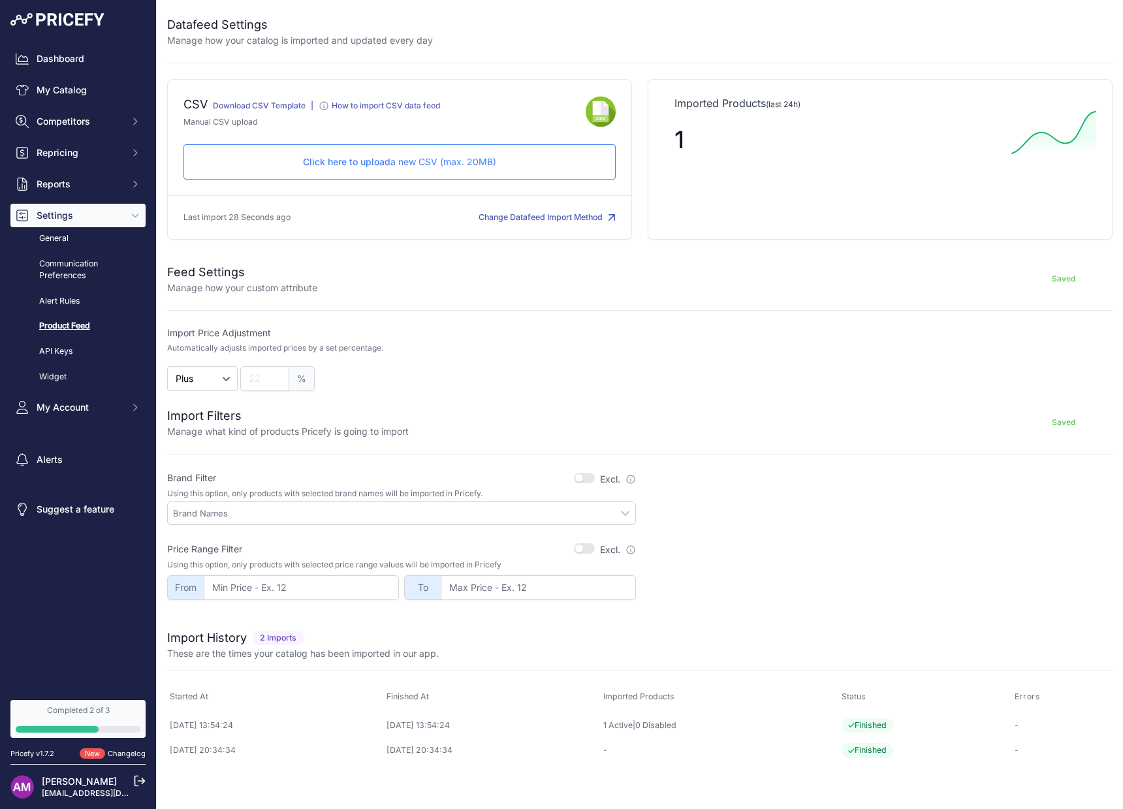
click at [428, 169] on div "Click here to upload a new CSV (max. 20MB) Check and upload in progress..." at bounding box center [399, 161] width 432 height 35
click at [483, 285] on div "Saved" at bounding box center [714, 278] width 795 height 31
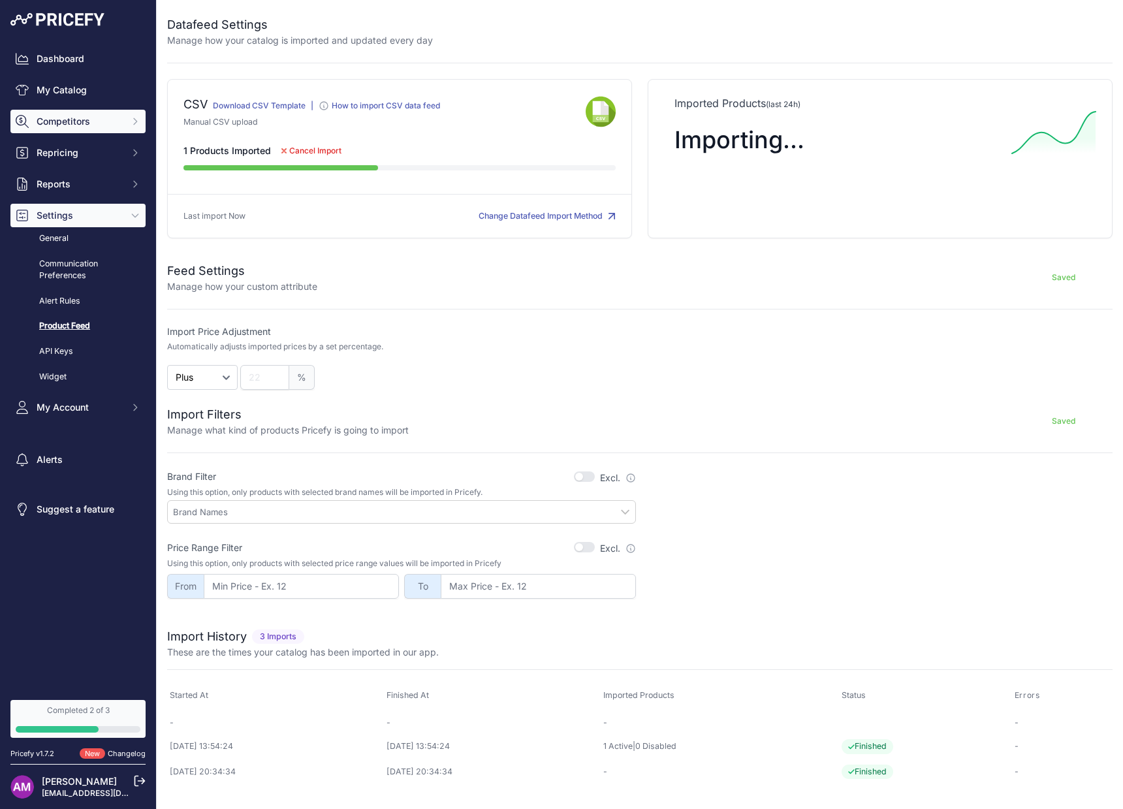
click at [131, 124] on icon "Sidebar" at bounding box center [135, 121] width 10 height 10
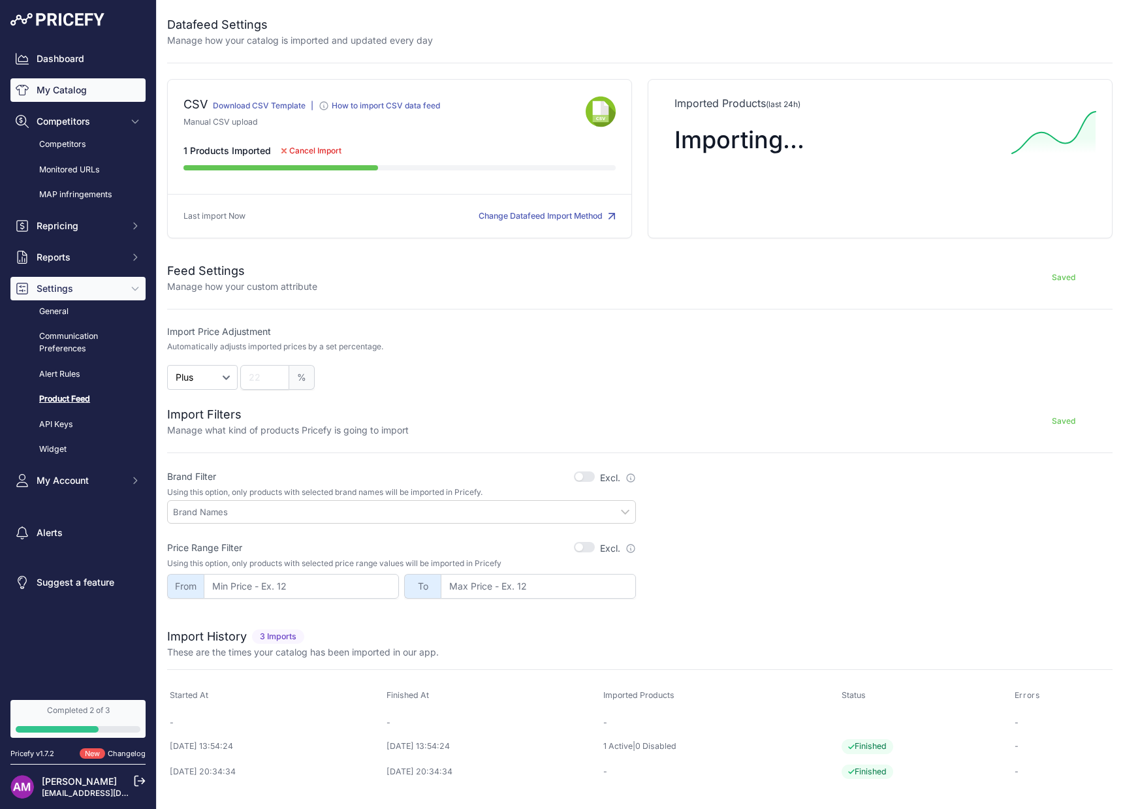
click at [100, 95] on link "My Catalog" at bounding box center [77, 90] width 135 height 24
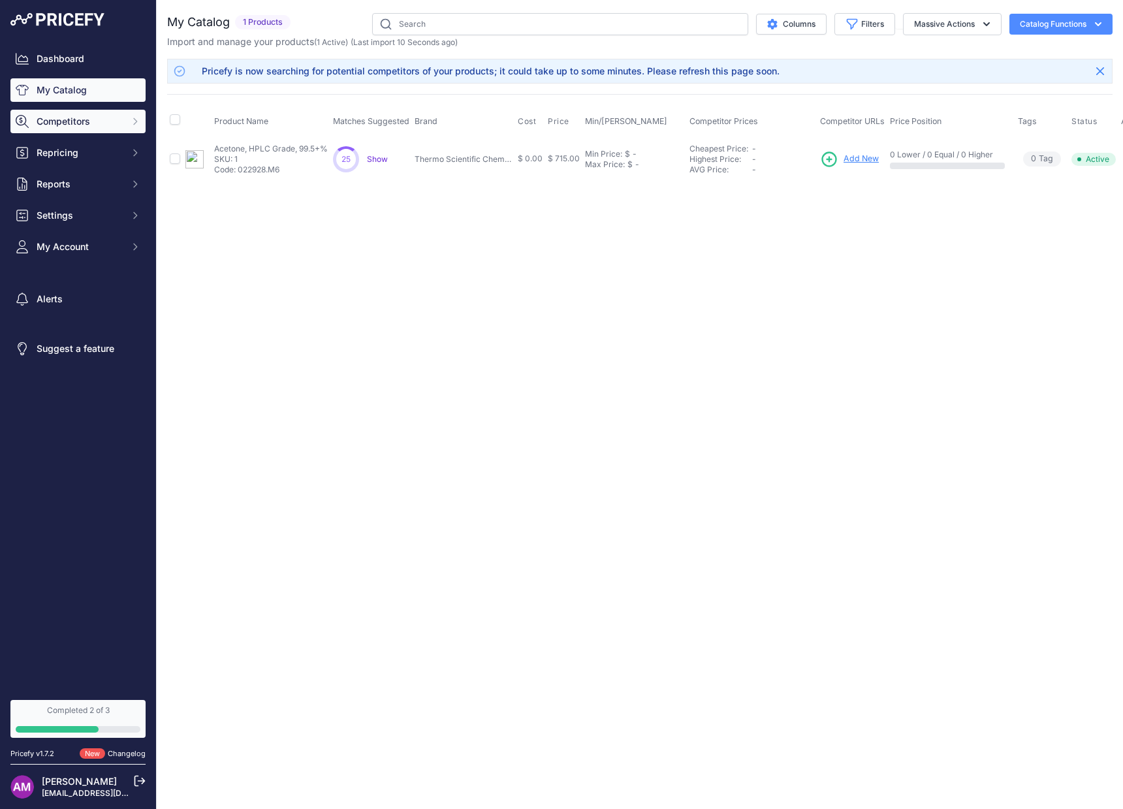
click at [135, 121] on icon "Sidebar" at bounding box center [135, 121] width 10 height 10
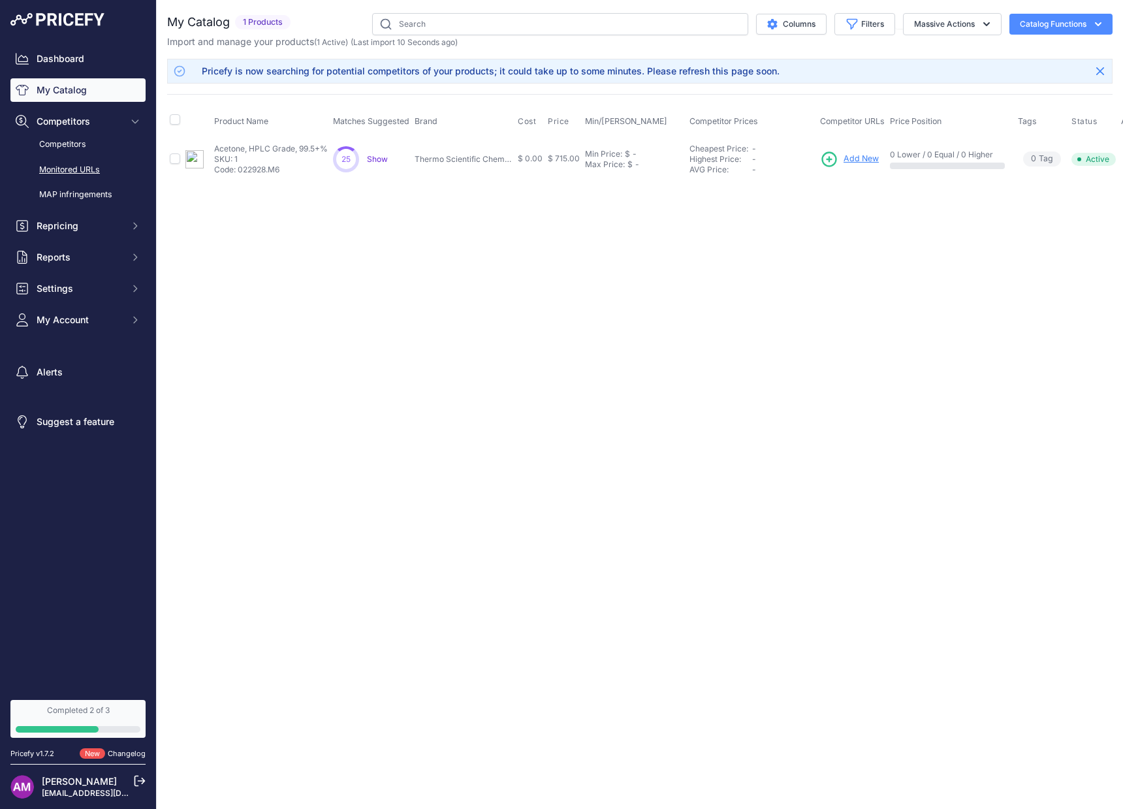
click at [118, 159] on link "Monitored URLs" at bounding box center [77, 170] width 135 height 23
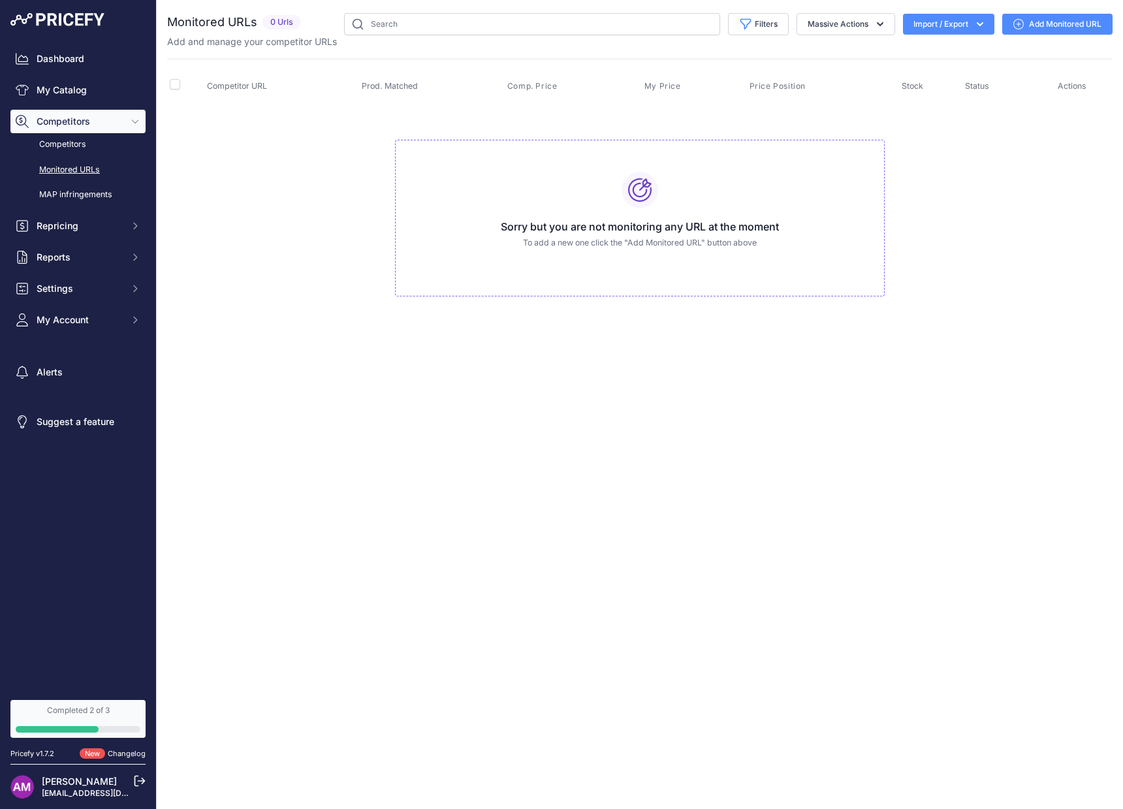
click at [1067, 20] on link "Add Monitored URL" at bounding box center [1057, 24] width 110 height 21
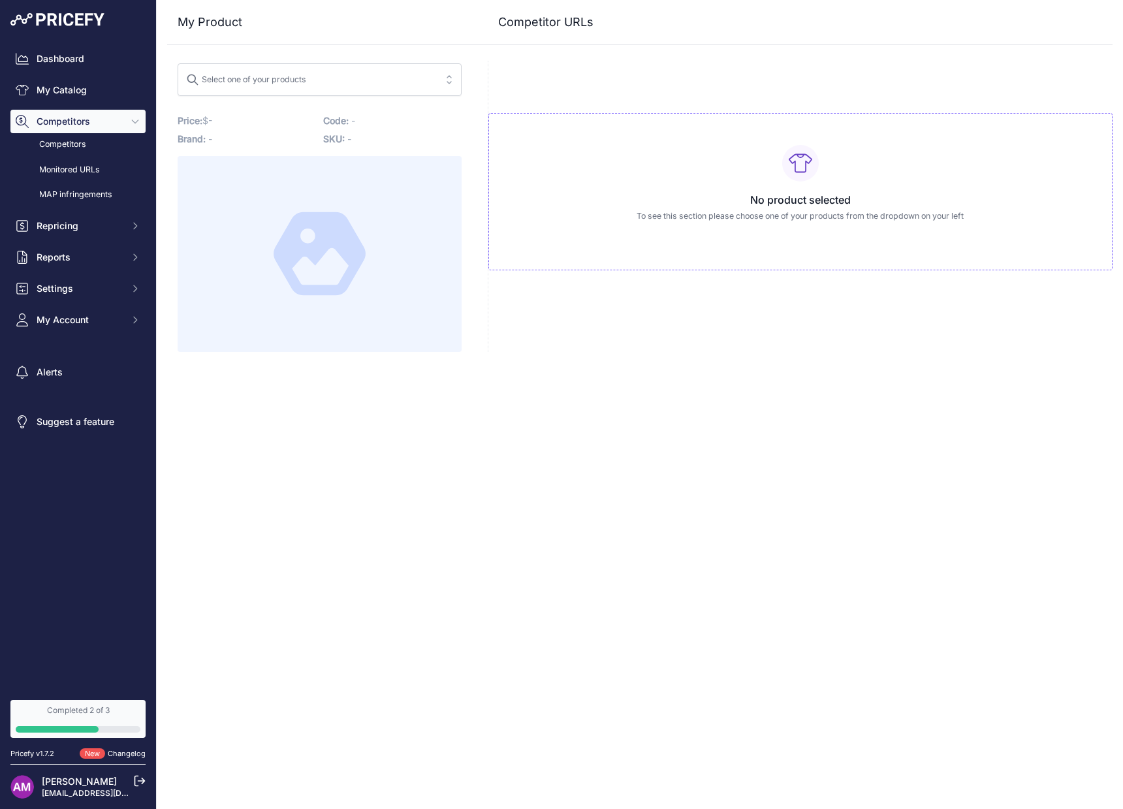
click at [261, 100] on div "Select one of your products No results match your search Price: - / Cost: -" at bounding box center [319, 206] width 305 height 291
click at [262, 93] on button "Select one of your products" at bounding box center [320, 79] width 284 height 33
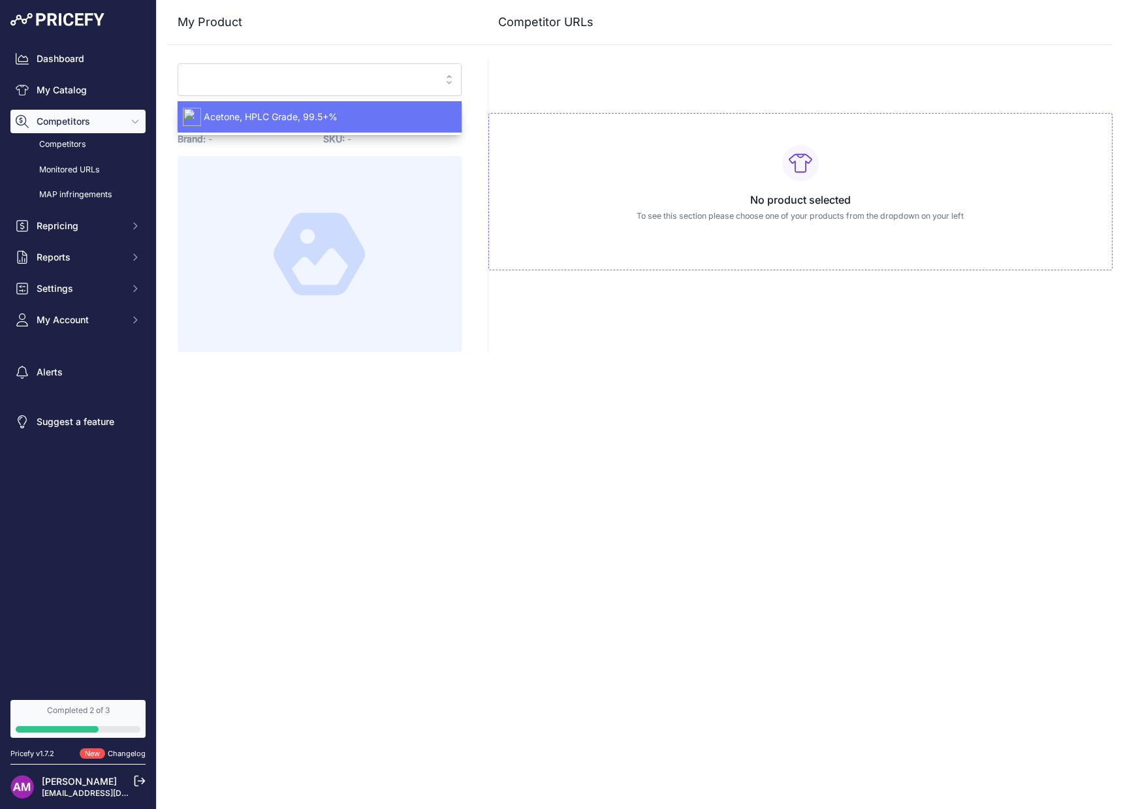
click at [297, 116] on span "Acetone, HPLC Grade, 99.5+%" at bounding box center [320, 116] width 284 height 13
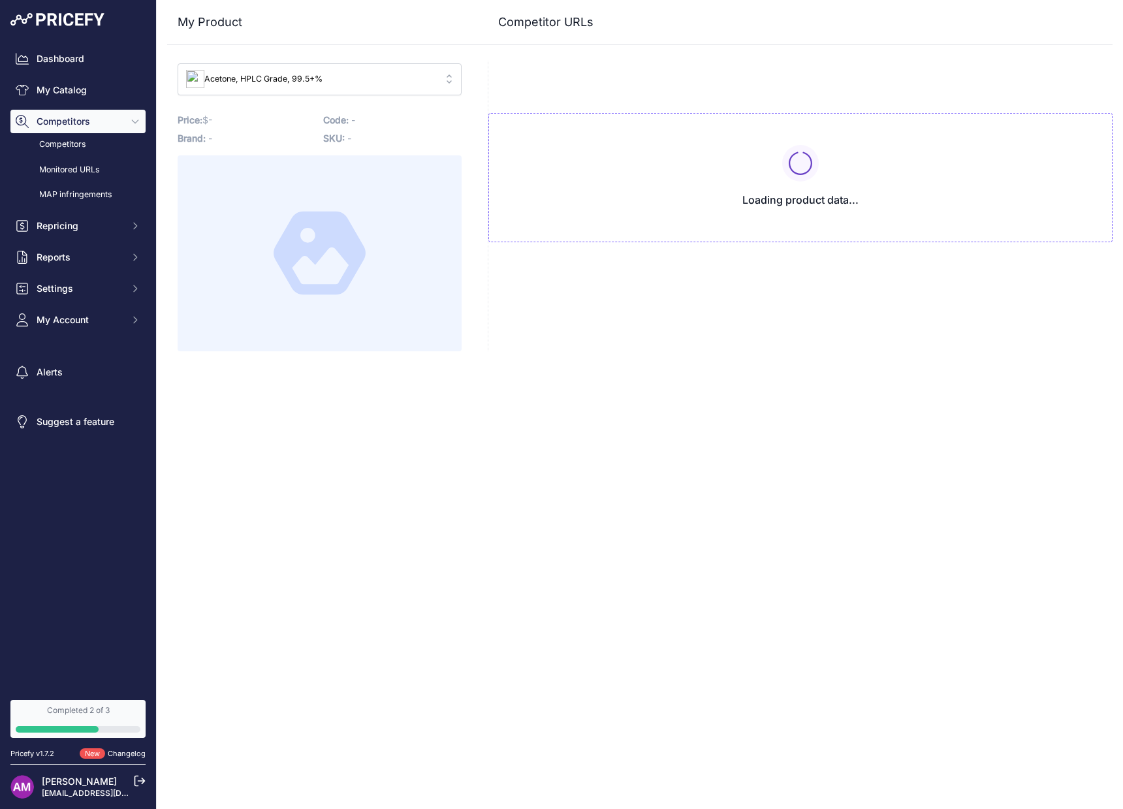
type input "[DOMAIN_NAME][URL]"
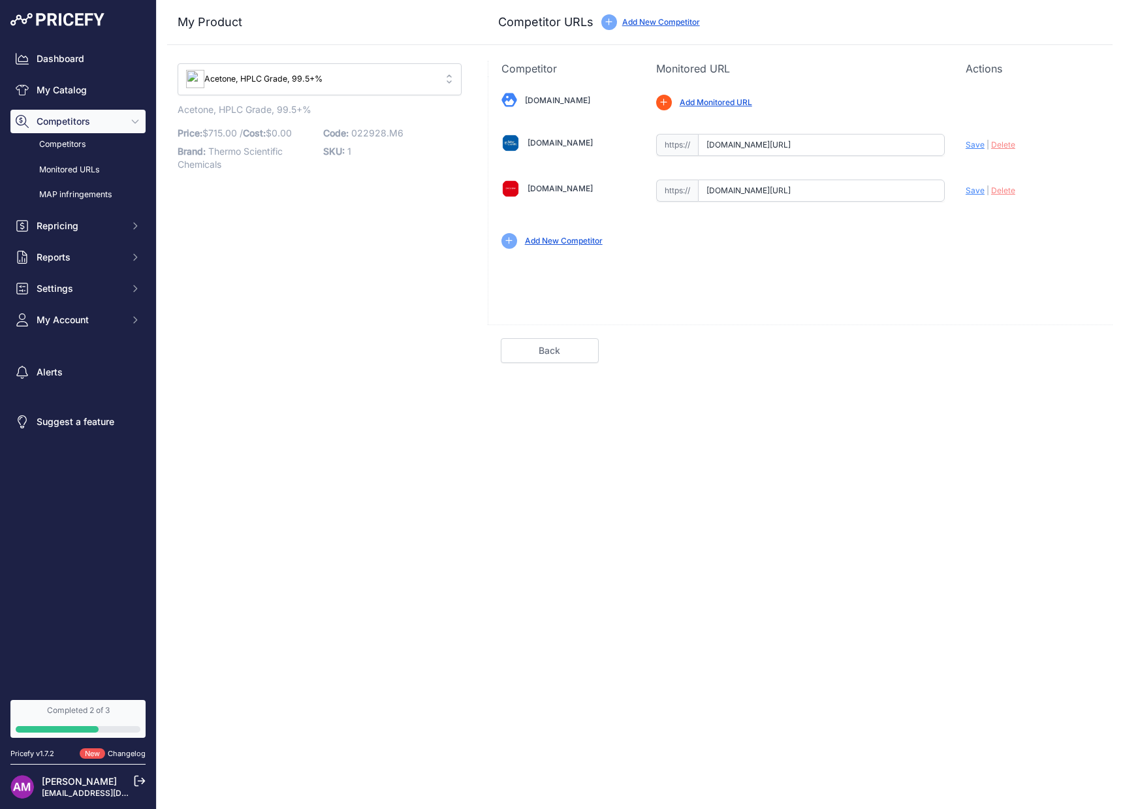
scroll to position [0, 213]
drag, startPoint x: 882, startPoint y: 149, endPoint x: 1098, endPoint y: 151, distance: 216.1
click at [1098, 151] on div "[DOMAIN_NAME] Valid |" at bounding box center [800, 168] width 624 height 185
click at [102, 168] on link "Monitored URLs" at bounding box center [77, 170] width 135 height 23
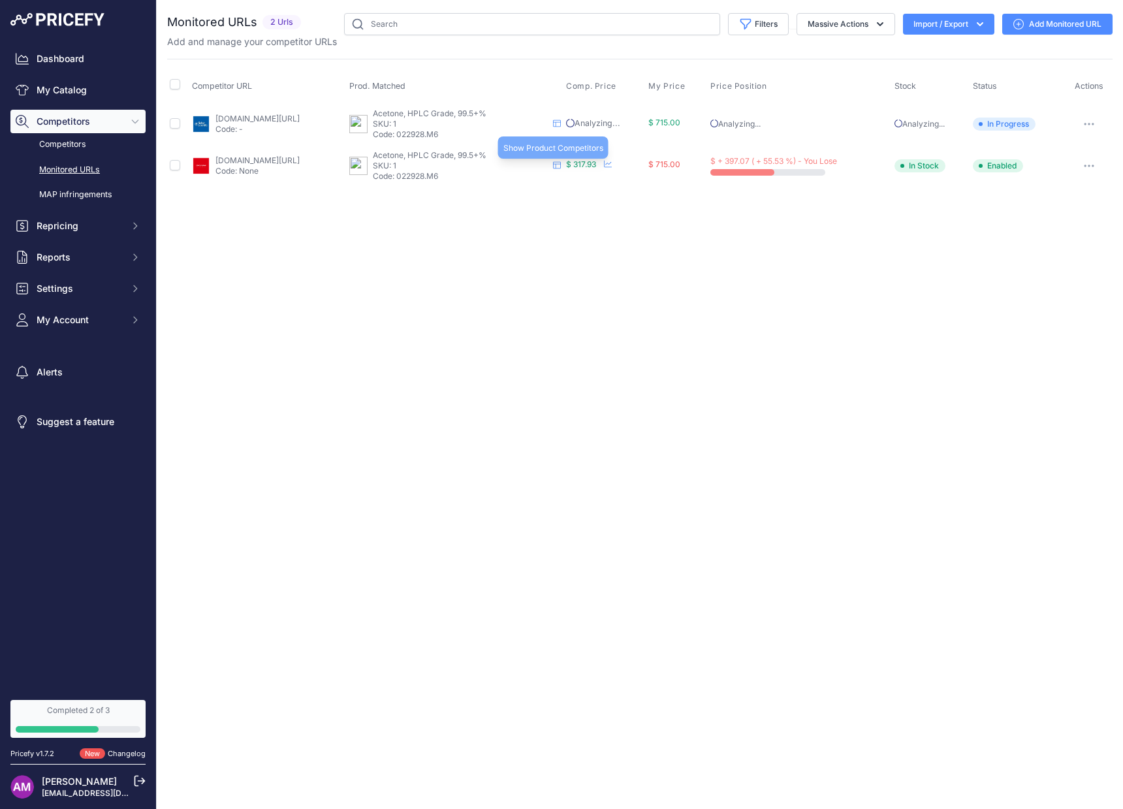
click at [561, 166] on icon at bounding box center [557, 165] width 8 height 8
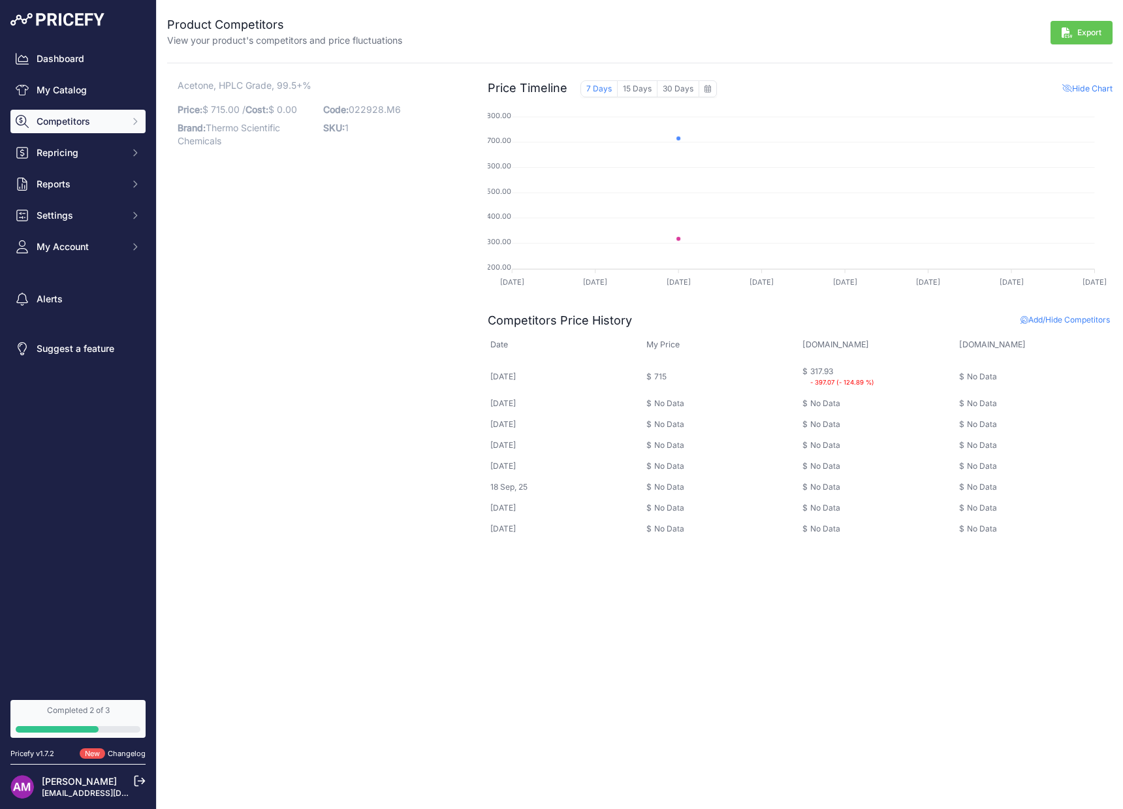
click at [136, 112] on button "Competitors" at bounding box center [77, 122] width 135 height 24
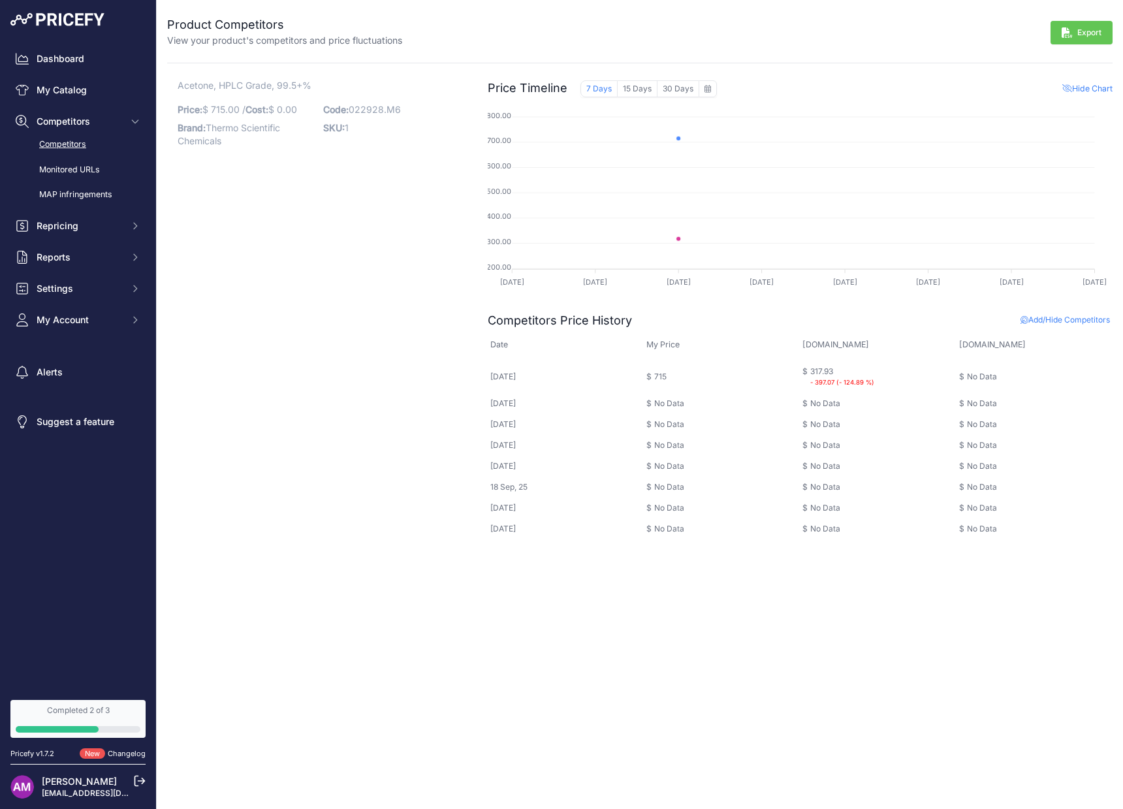
click at [80, 149] on link "Competitors" at bounding box center [77, 144] width 135 height 23
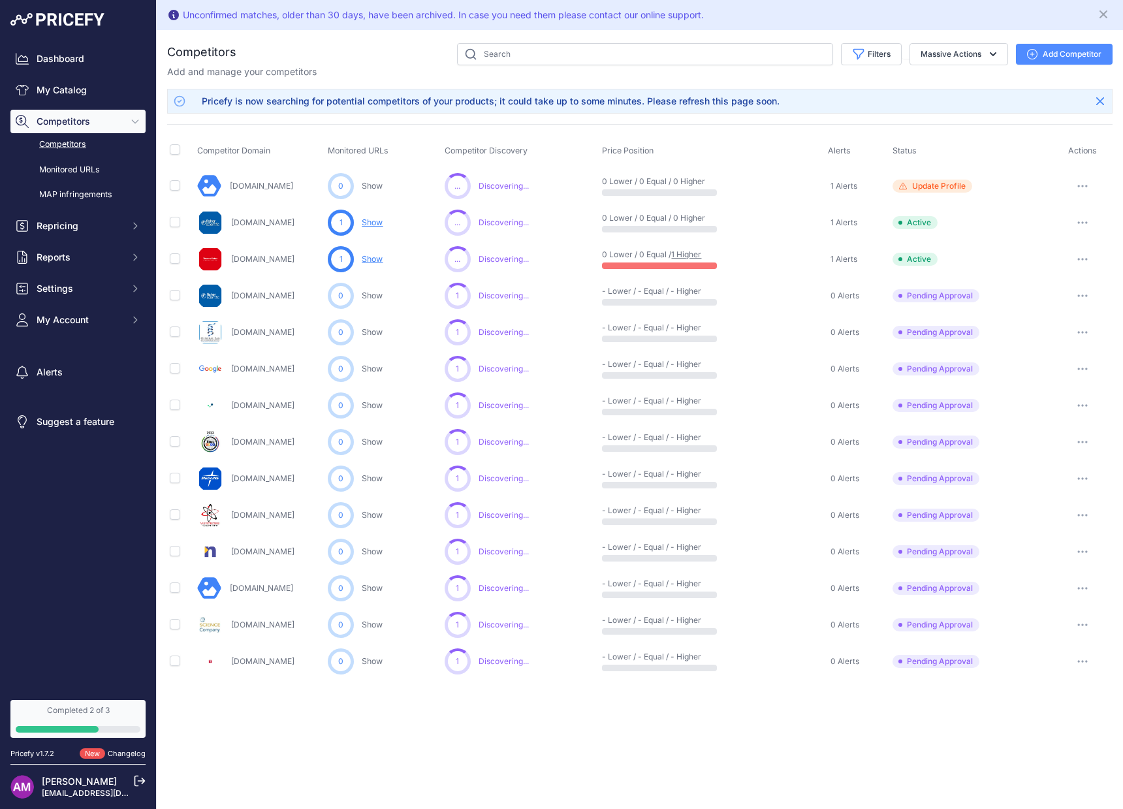
click at [373, 260] on link "Show" at bounding box center [372, 259] width 21 height 10
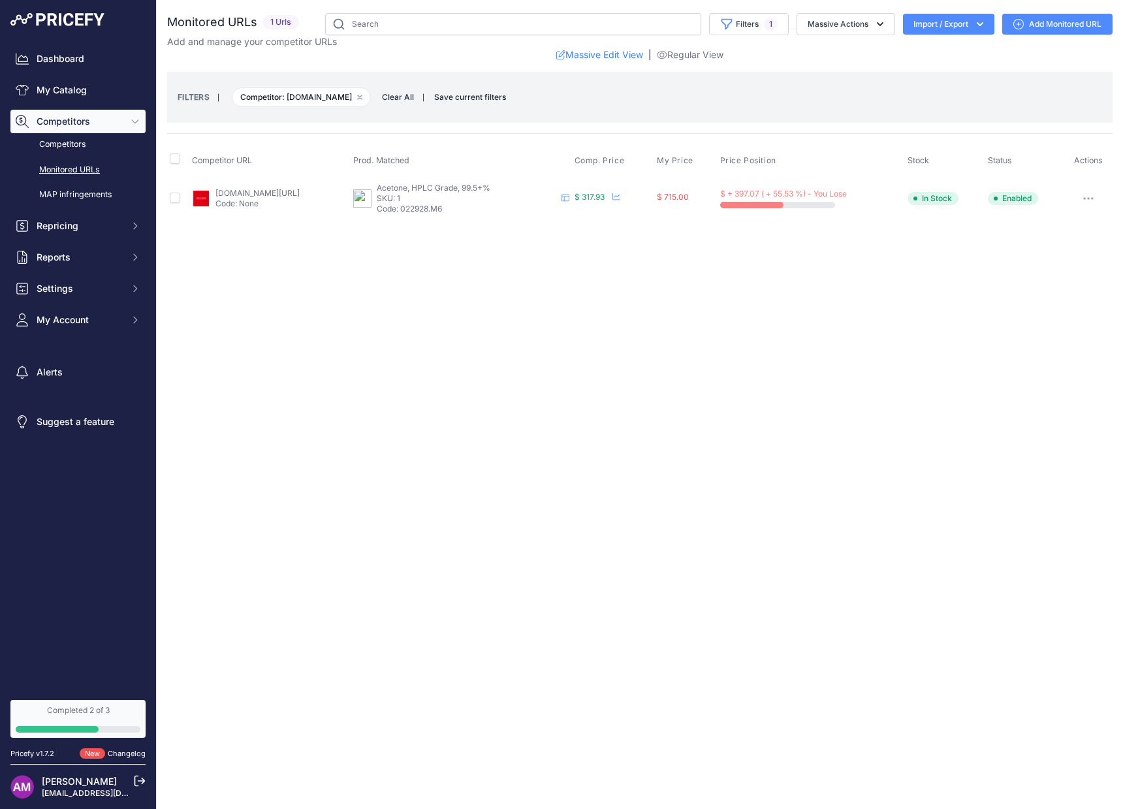
click at [79, 167] on link "Monitored URLs" at bounding box center [77, 170] width 135 height 23
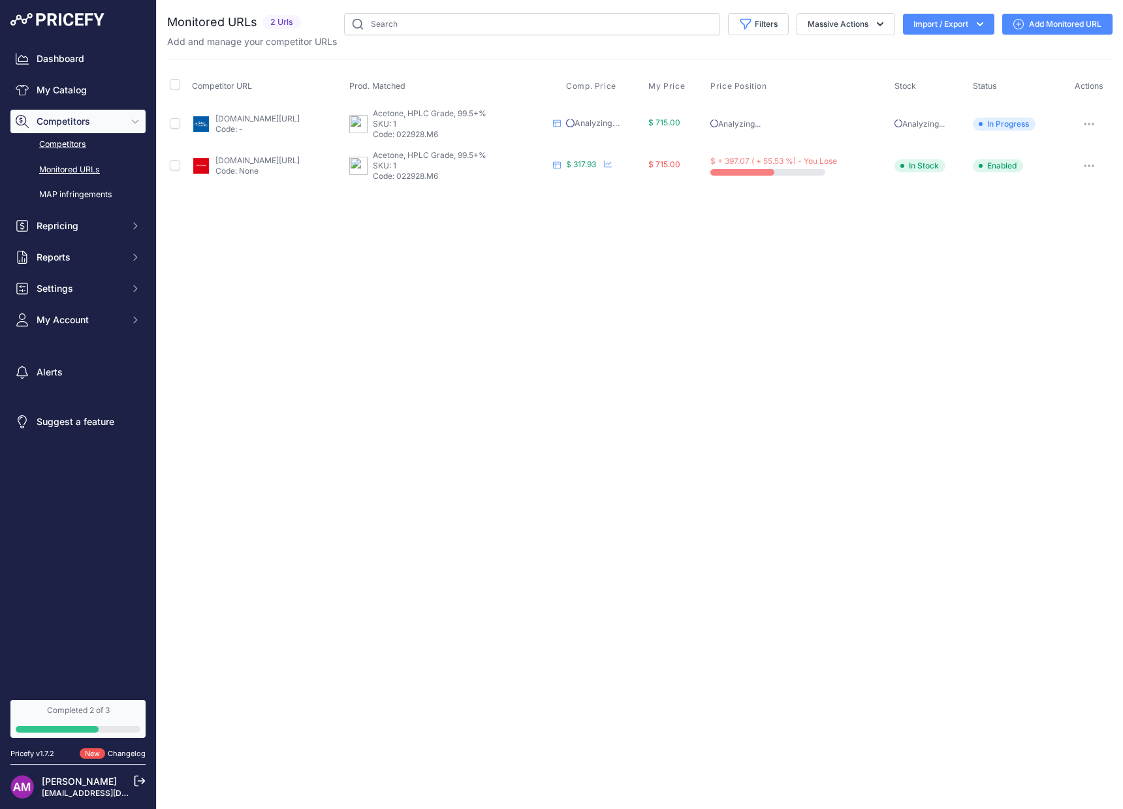
click at [74, 148] on link "Competitors" at bounding box center [77, 144] width 135 height 23
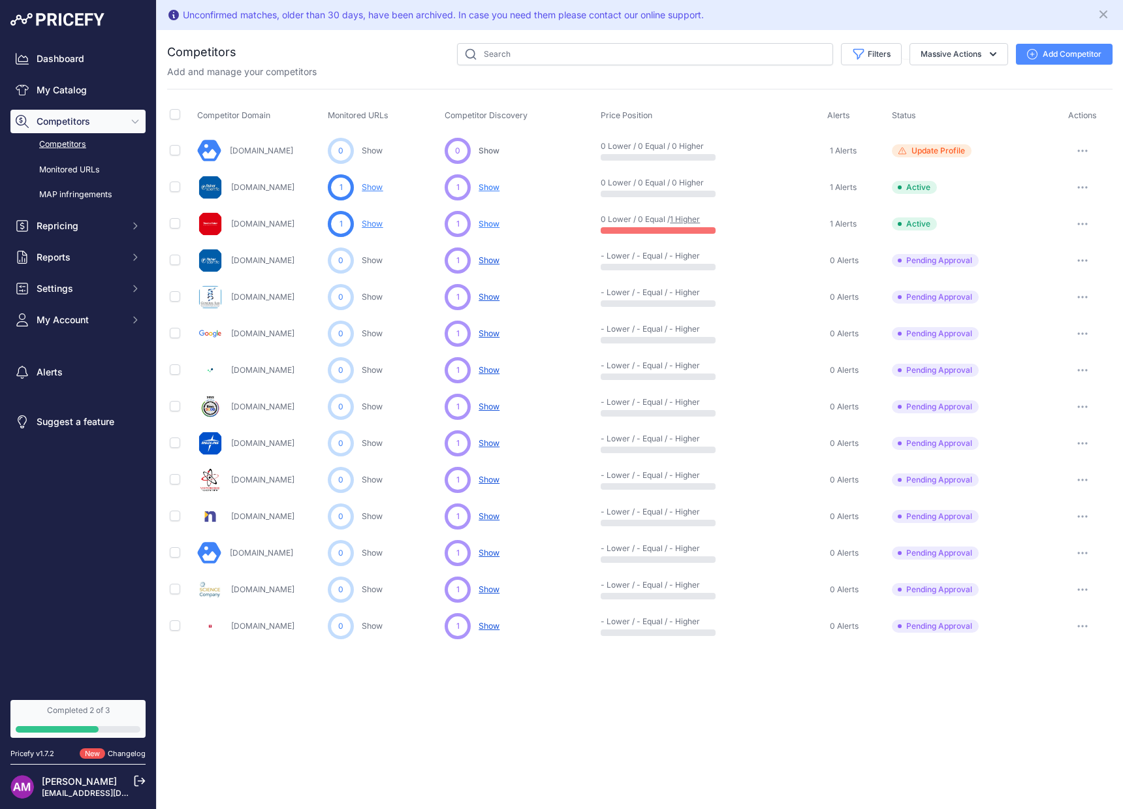
click at [245, 231] on div "[DOMAIN_NAME]" at bounding box center [259, 224] width 125 height 26
click at [91, 168] on link "Monitored URLs" at bounding box center [77, 170] width 135 height 23
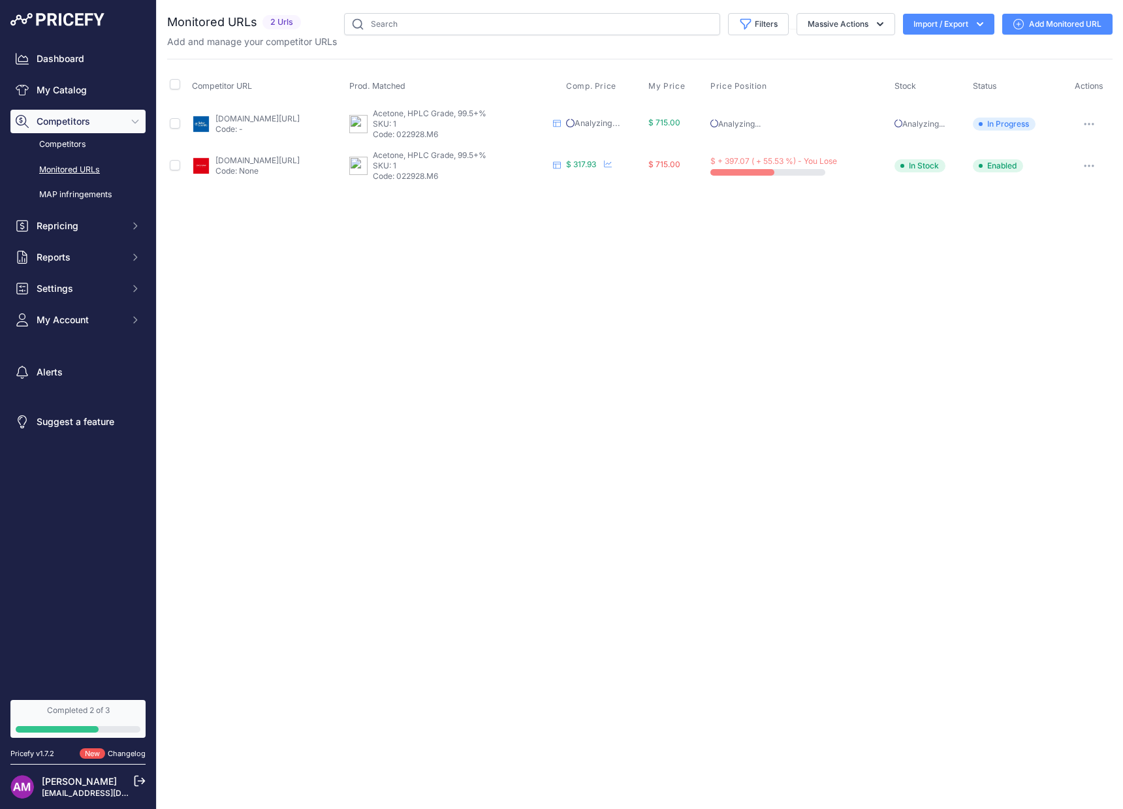
click at [114, 713] on div "Completed 2 of 3" at bounding box center [78, 710] width 125 height 10
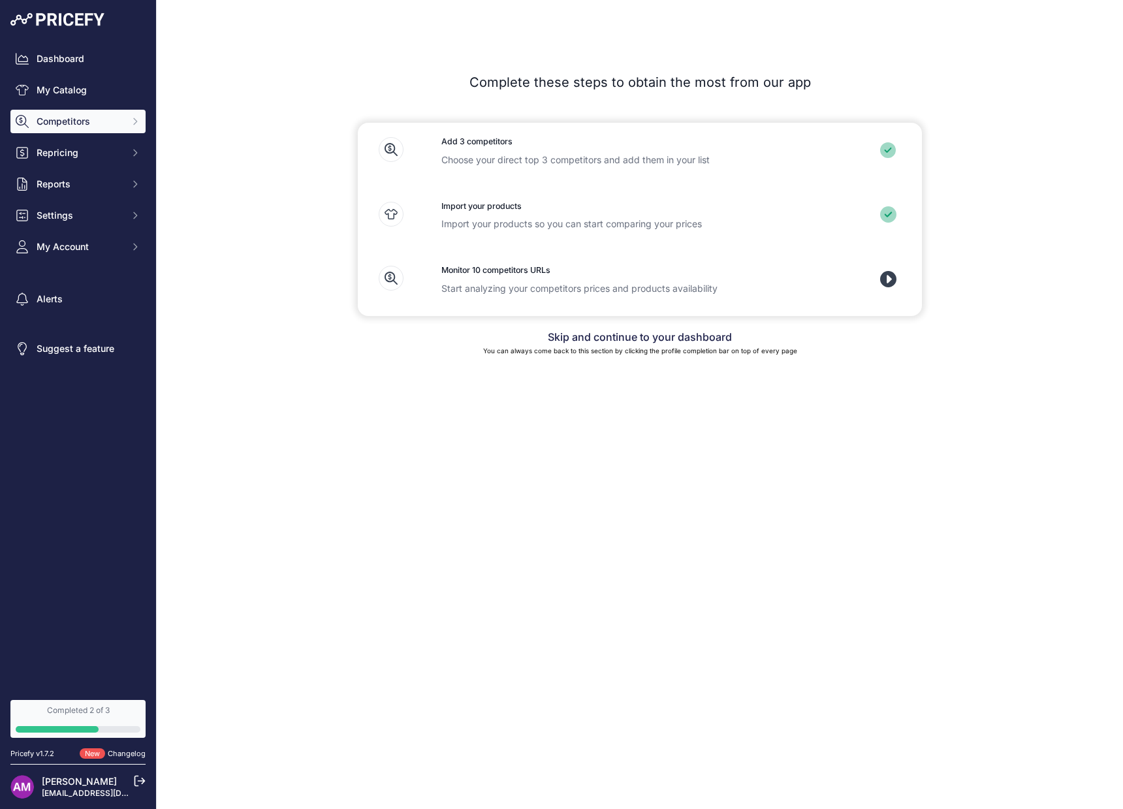
click at [89, 114] on button "Competitors" at bounding box center [77, 122] width 135 height 24
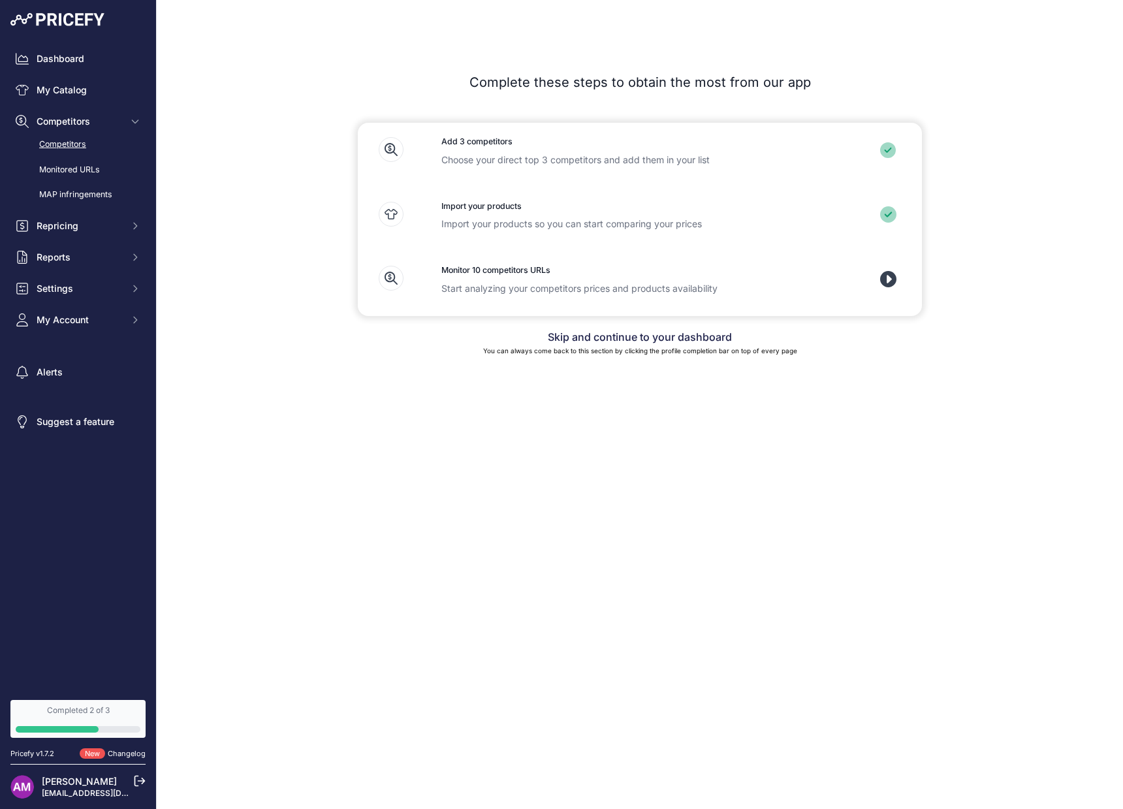
click at [93, 136] on link "Competitors" at bounding box center [77, 144] width 135 height 23
click at [81, 87] on link "My Catalog" at bounding box center [77, 90] width 135 height 24
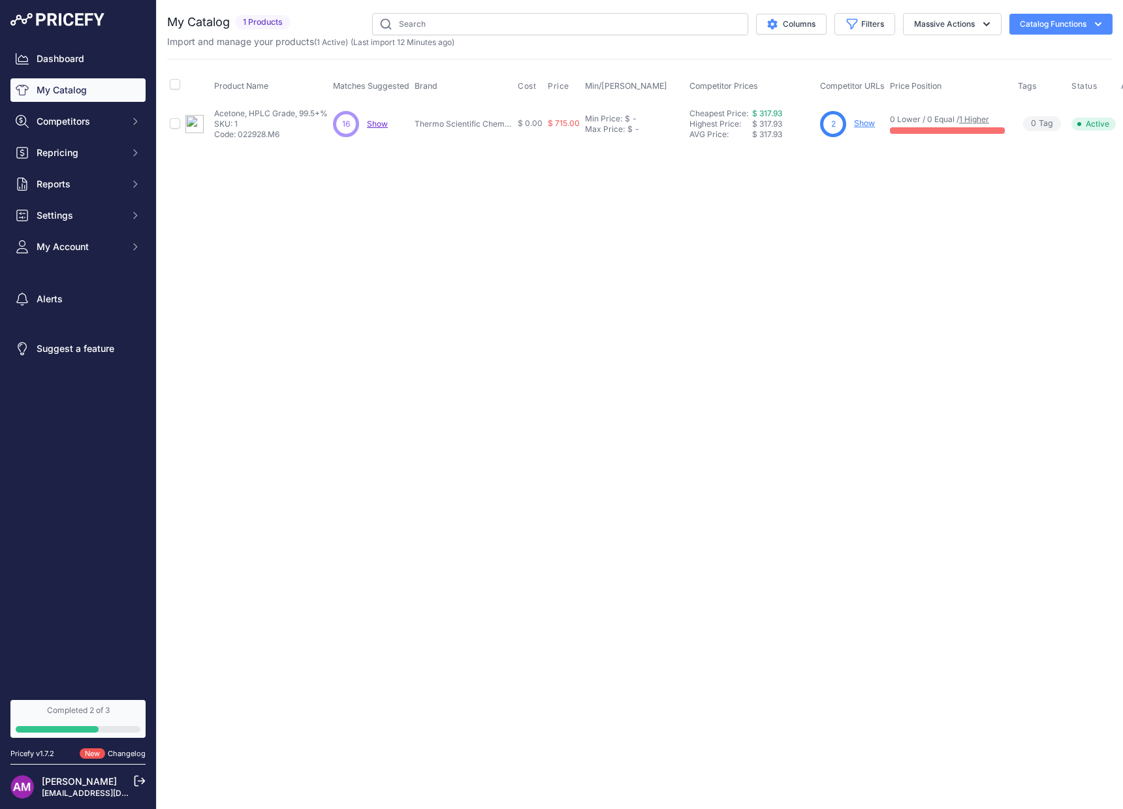
click at [862, 125] on link "Show" at bounding box center [864, 123] width 21 height 10
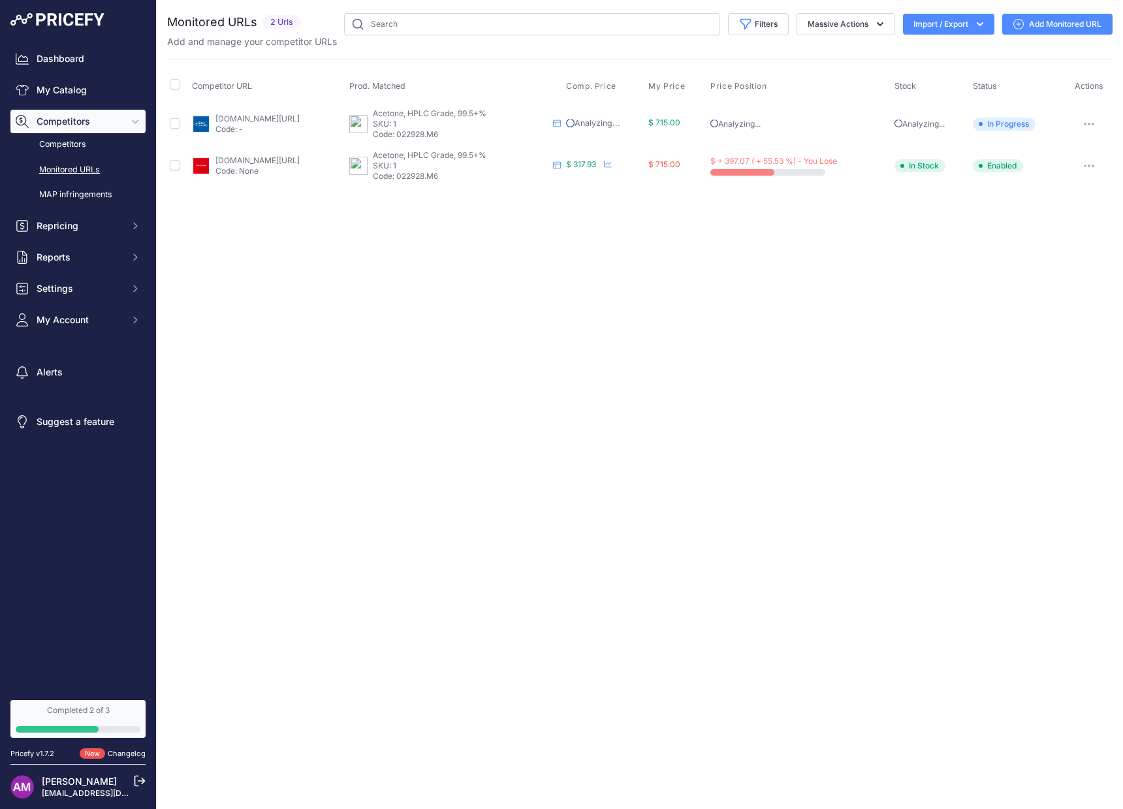
click at [257, 165] on link "[DOMAIN_NAME][URL]" at bounding box center [257, 160] width 84 height 10
click at [50, 142] on link "Competitors" at bounding box center [77, 144] width 135 height 23
click at [69, 90] on link "My Catalog" at bounding box center [77, 90] width 135 height 24
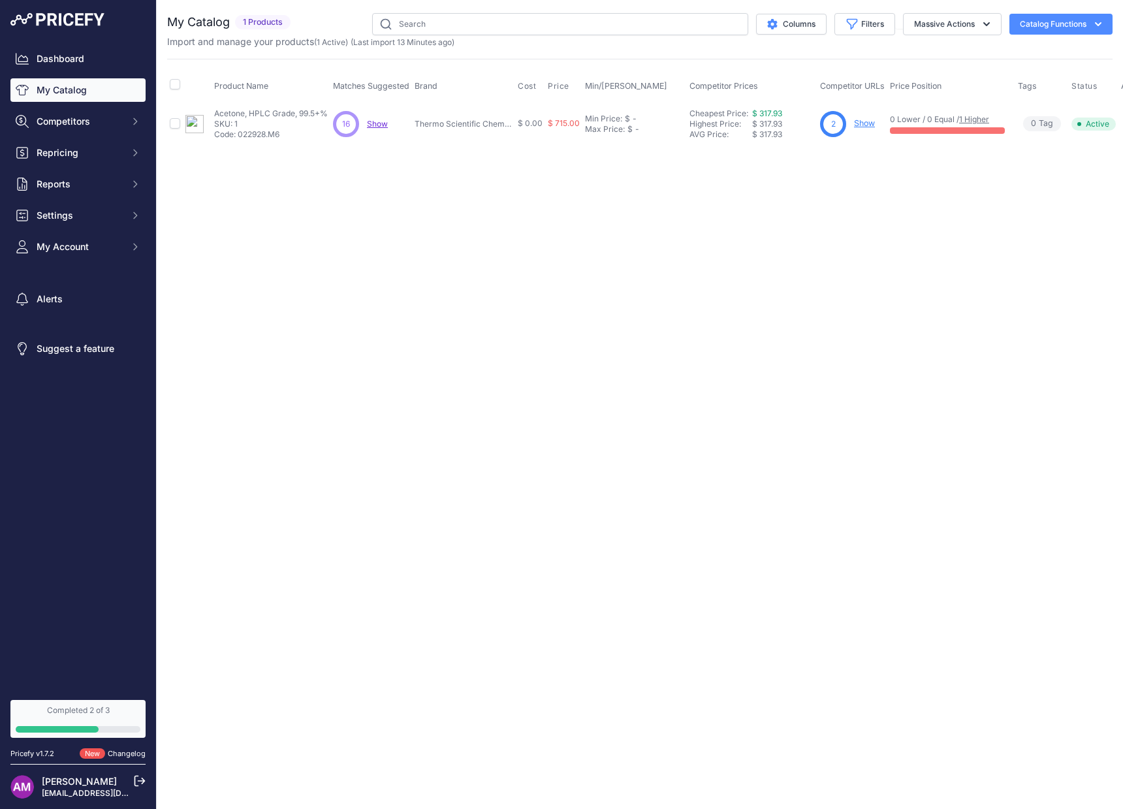
click at [112, 89] on link "My Catalog" at bounding box center [77, 90] width 135 height 24
